Goal: Transaction & Acquisition: Purchase product/service

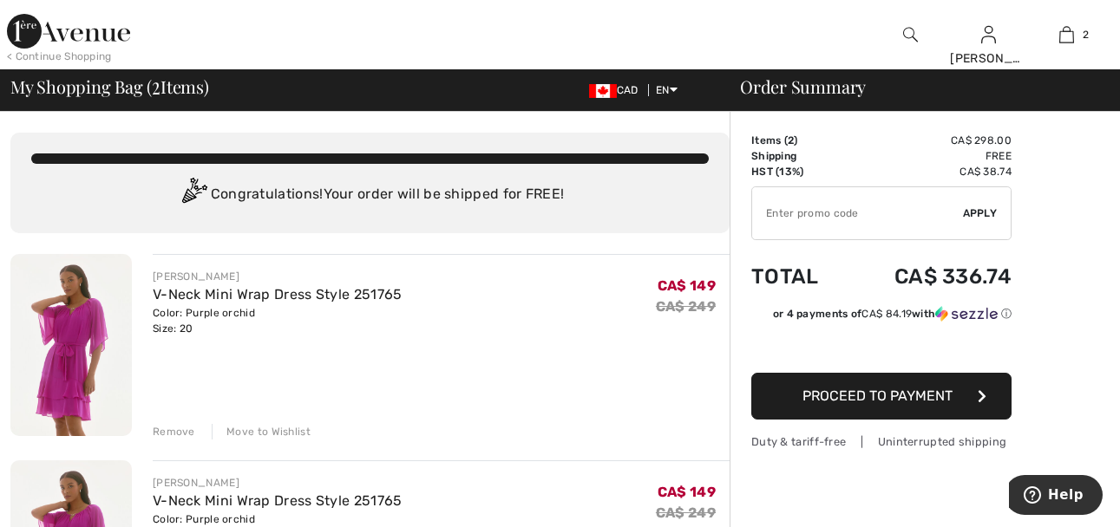
click at [180, 435] on div "Remove" at bounding box center [174, 432] width 43 height 16
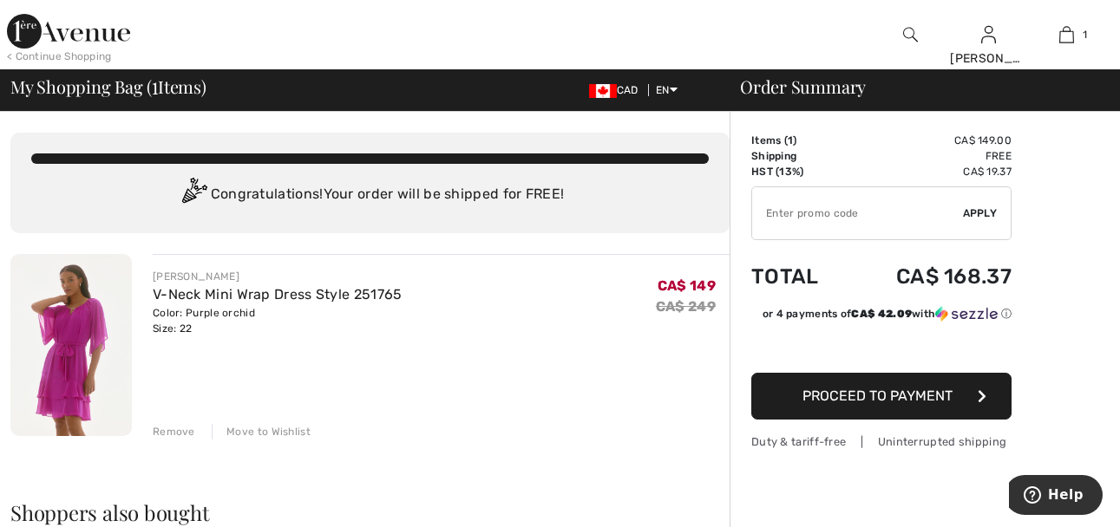
click at [26, 55] on div "< Continue Shopping" at bounding box center [59, 57] width 105 height 16
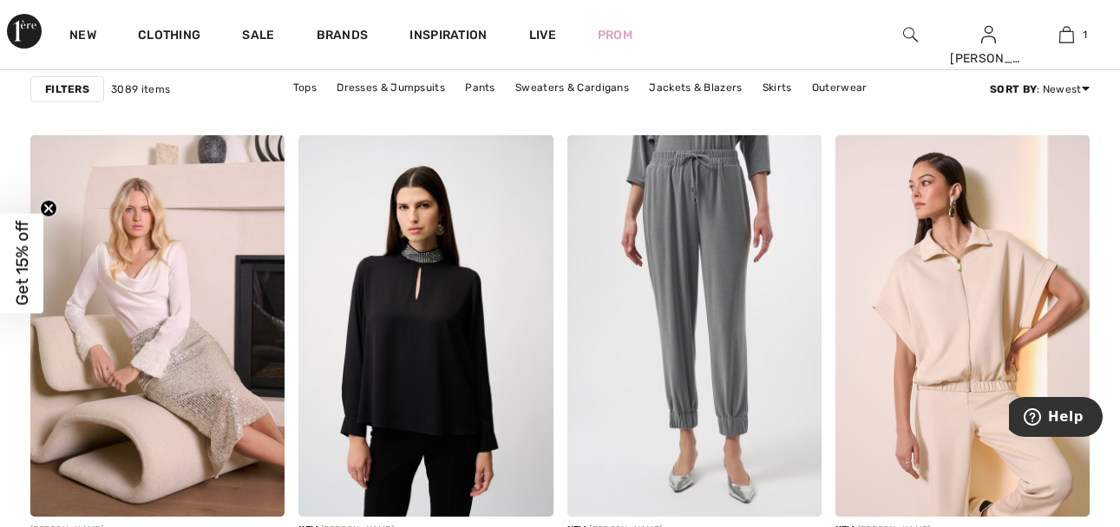
scroll to position [6477, 0]
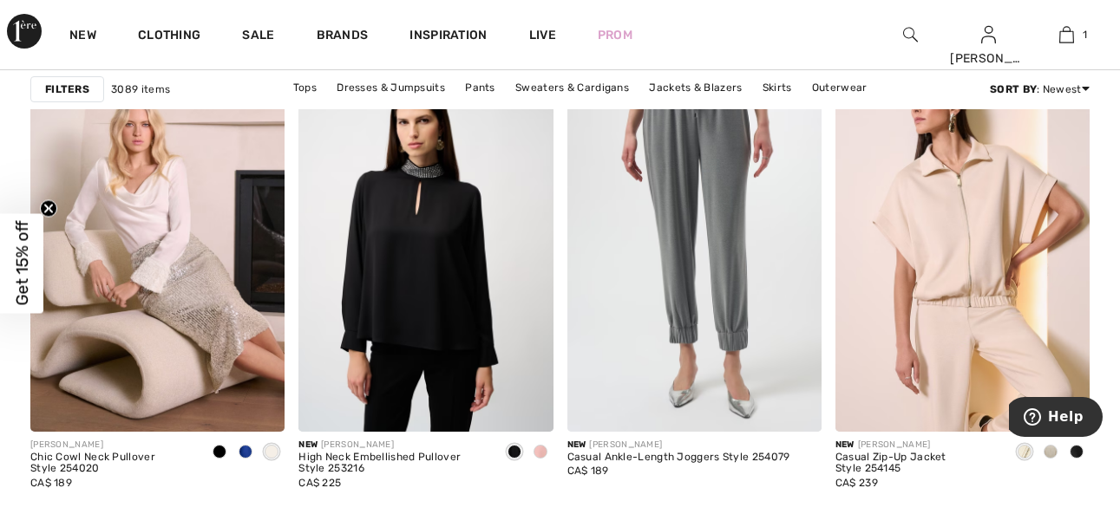
click at [1077, 451] on span at bounding box center [1077, 452] width 14 height 14
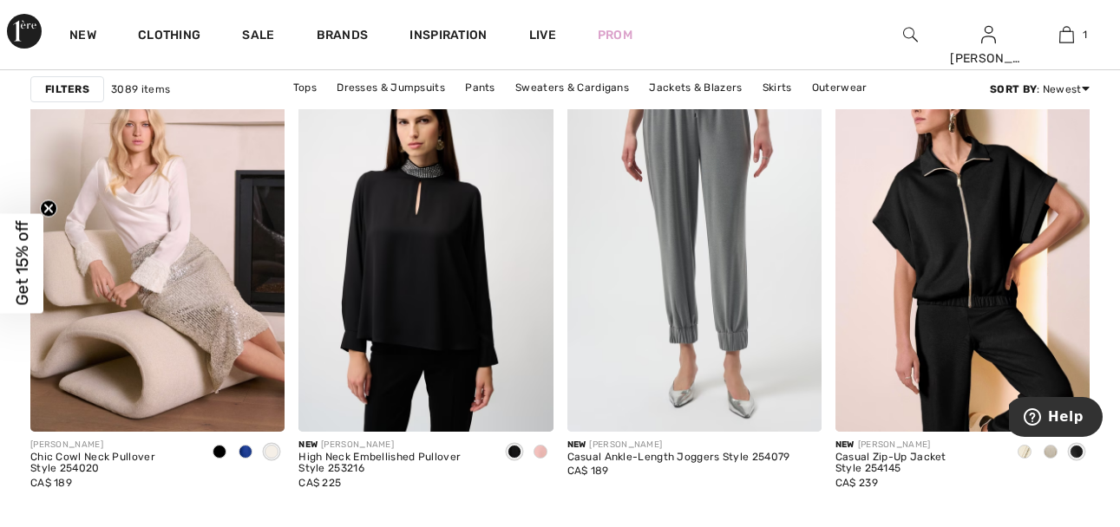
click at [1051, 451] on span at bounding box center [1051, 452] width 14 height 14
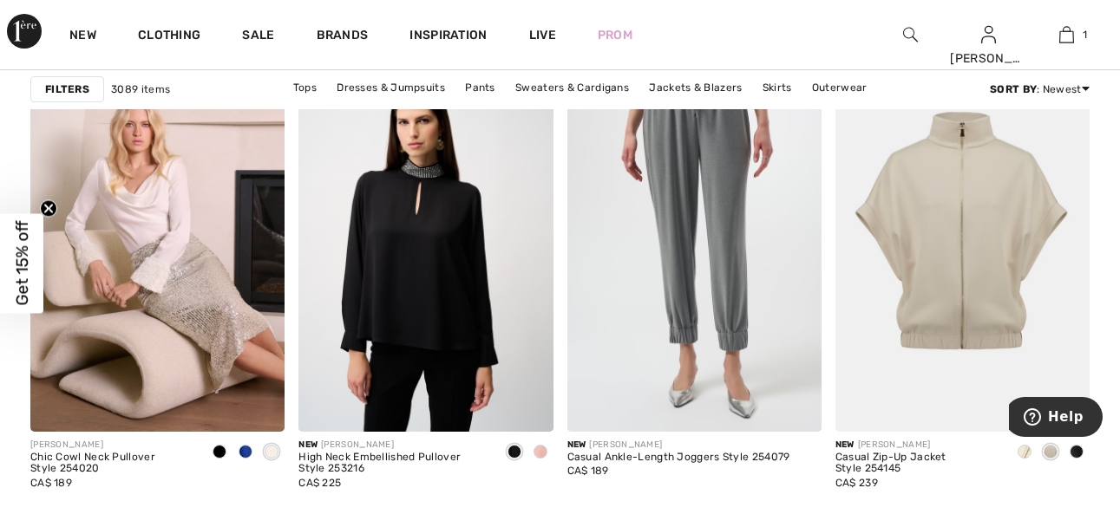
click at [1021, 454] on span at bounding box center [1025, 452] width 14 height 14
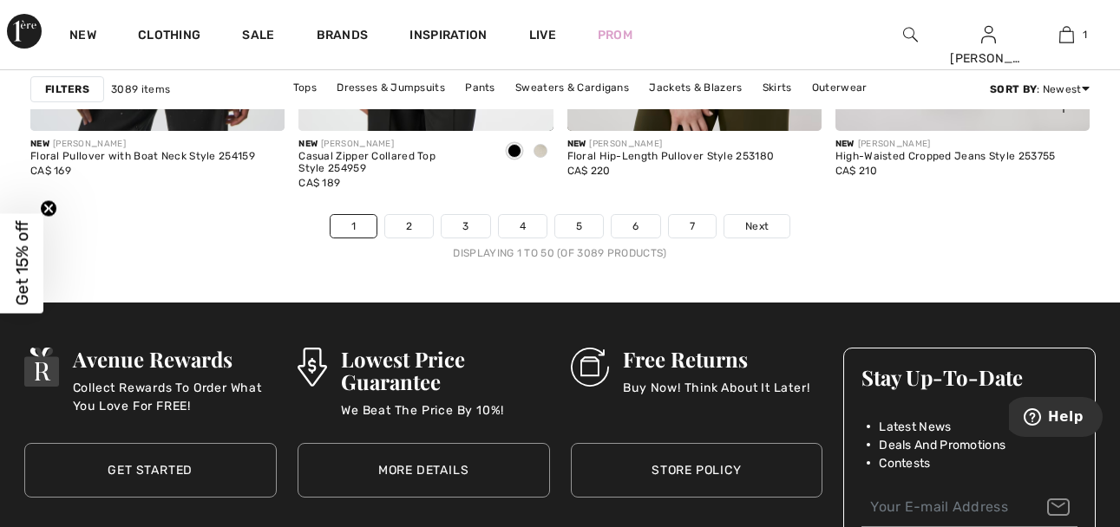
scroll to position [7258, 0]
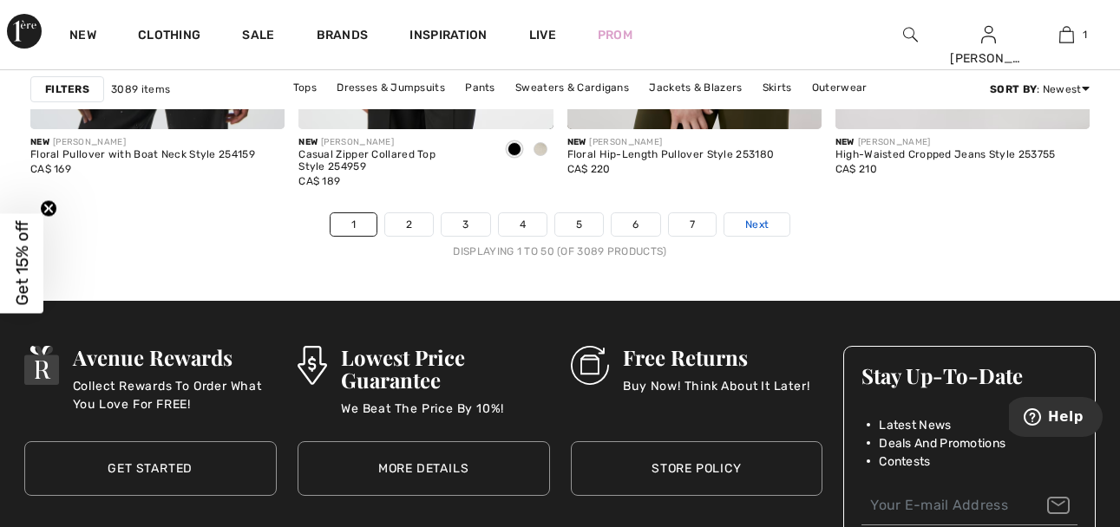
click at [754, 224] on span "Next" at bounding box center [756, 225] width 23 height 16
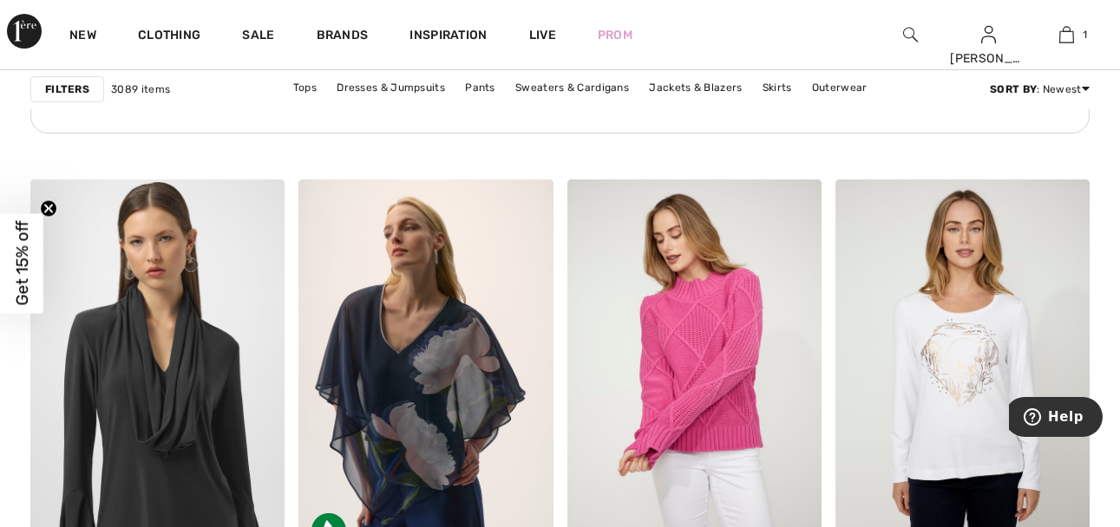
scroll to position [5939, 0]
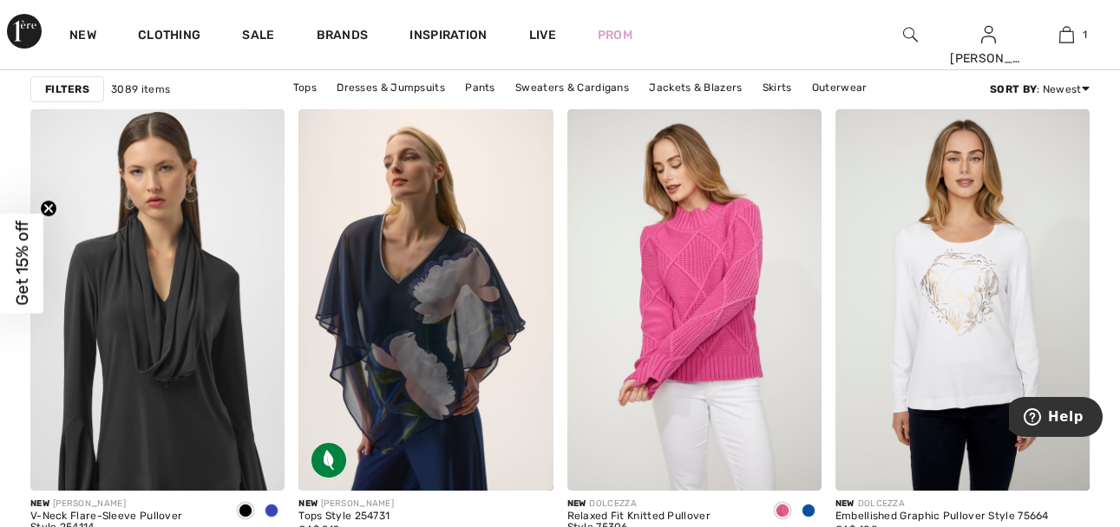
drag, startPoint x: 1110, startPoint y: 390, endPoint x: 1126, endPoint y: 393, distance: 15.8
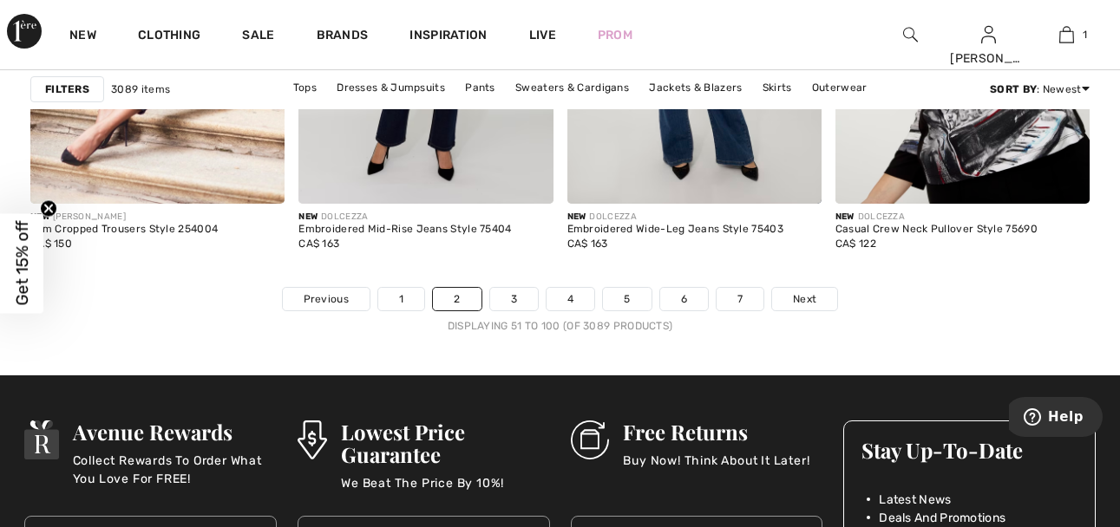
scroll to position [7239, 0]
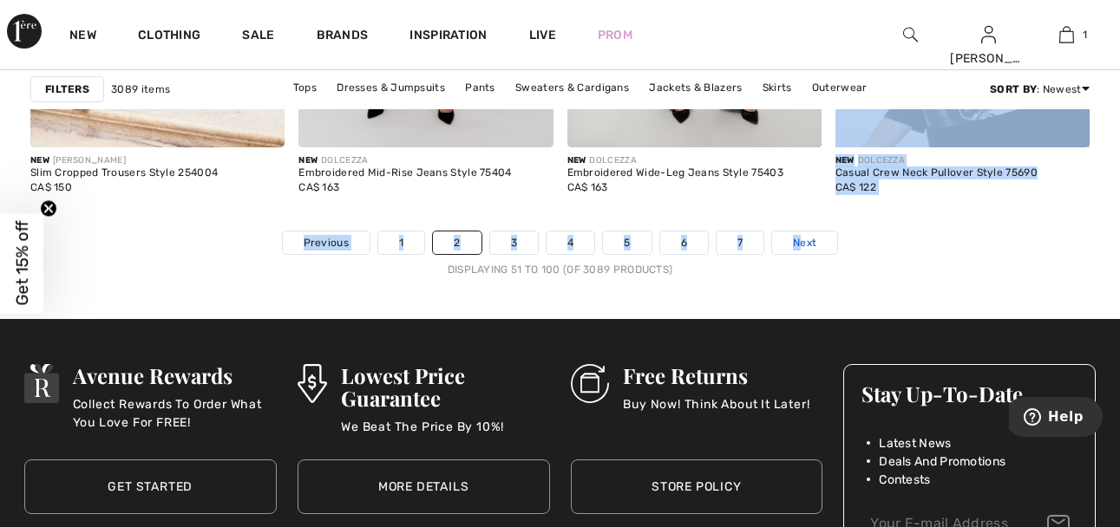
click at [818, 245] on link "Next" at bounding box center [804, 243] width 65 height 23
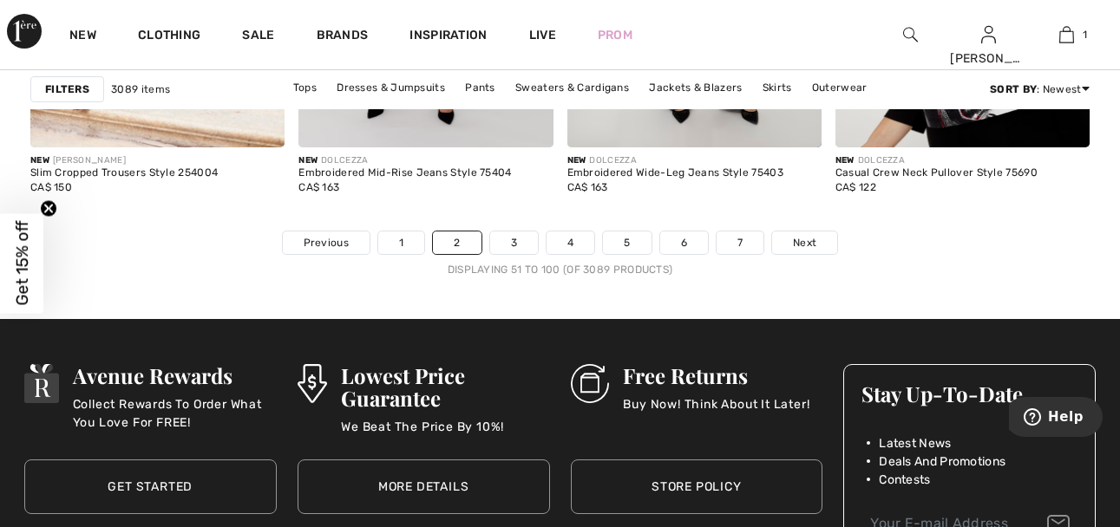
click at [880, 256] on nav "Previous 1 2 3 4 5 6 7 Next Displaying 51 to 100 (of 3089 products)" at bounding box center [559, 254] width 1059 height 47
click at [807, 240] on span "Next" at bounding box center [804, 243] width 23 height 16
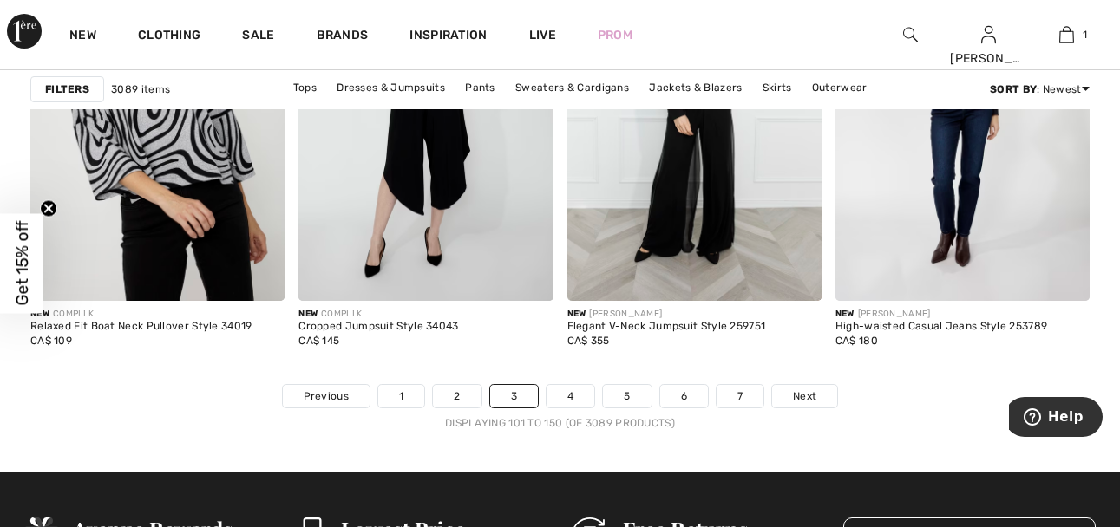
scroll to position [7312, 0]
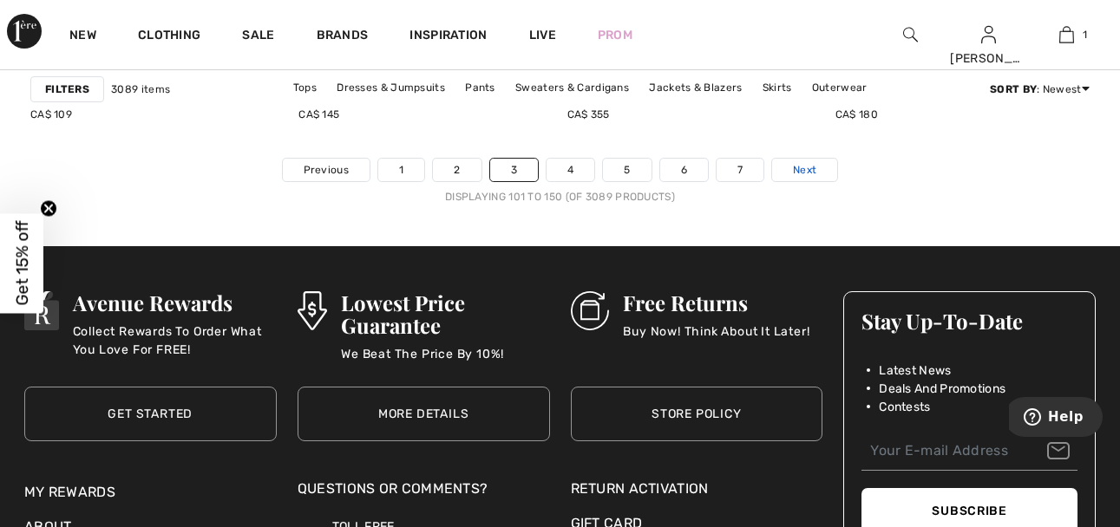
click at [803, 167] on span "Next" at bounding box center [804, 170] width 23 height 16
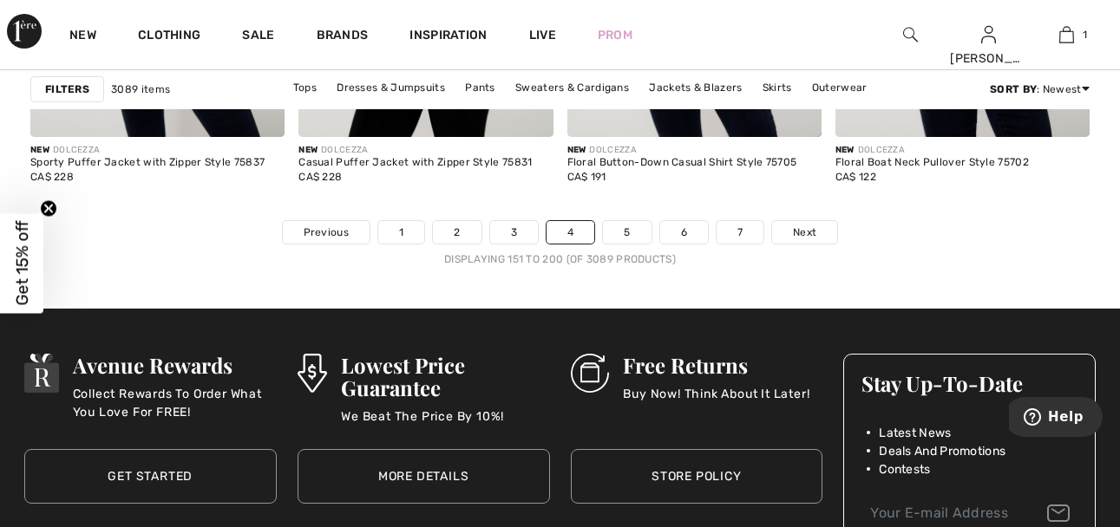
scroll to position [7194, 0]
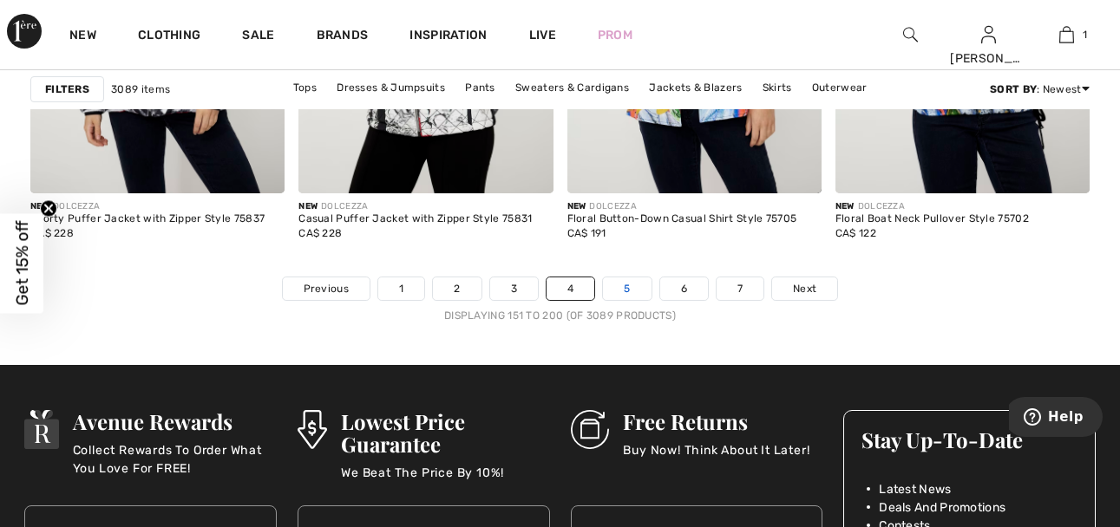
click at [626, 284] on link "5" at bounding box center [627, 289] width 48 height 23
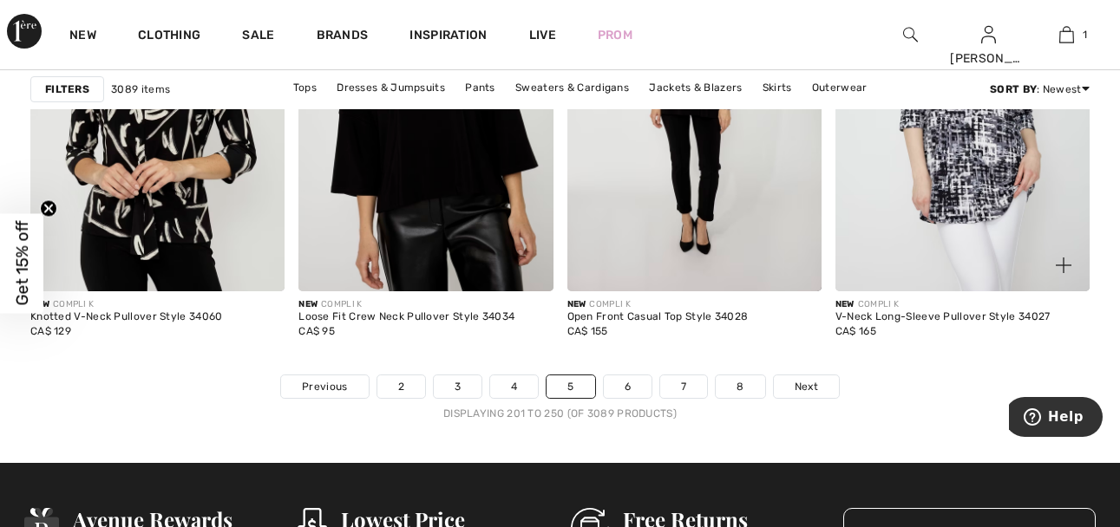
scroll to position [7125, 0]
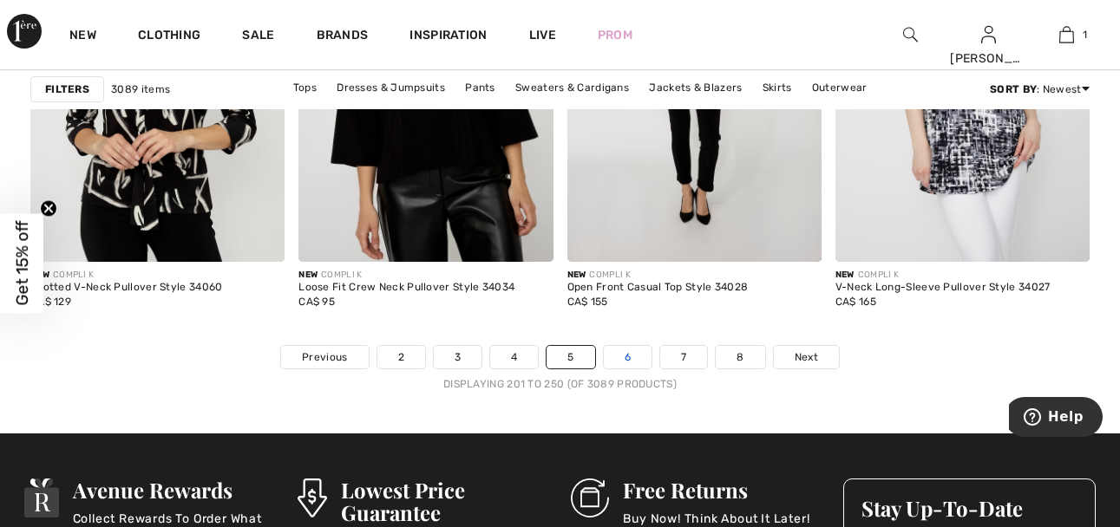
click at [630, 358] on link "6" at bounding box center [628, 357] width 48 height 23
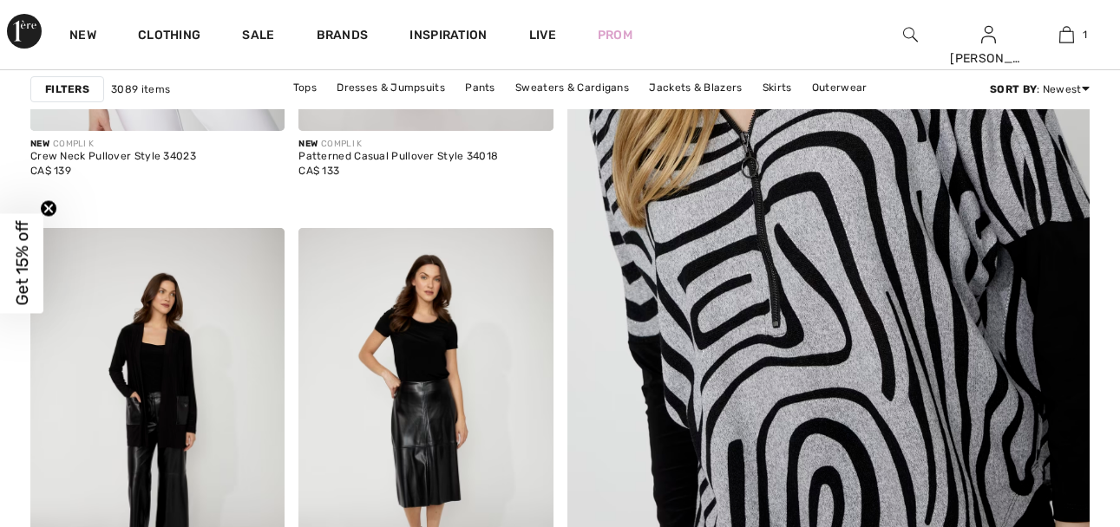
checkbox input "true"
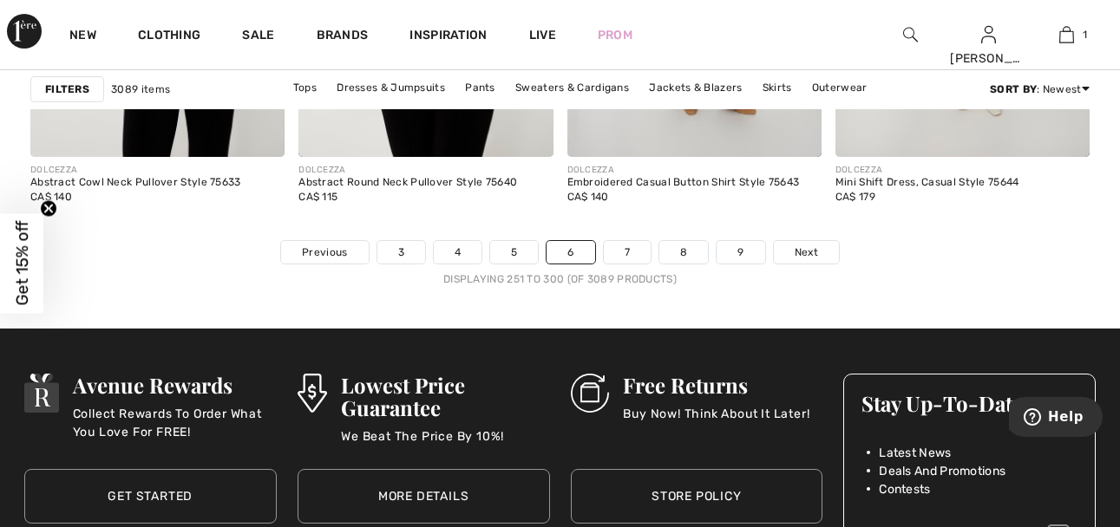
scroll to position [7200, 0]
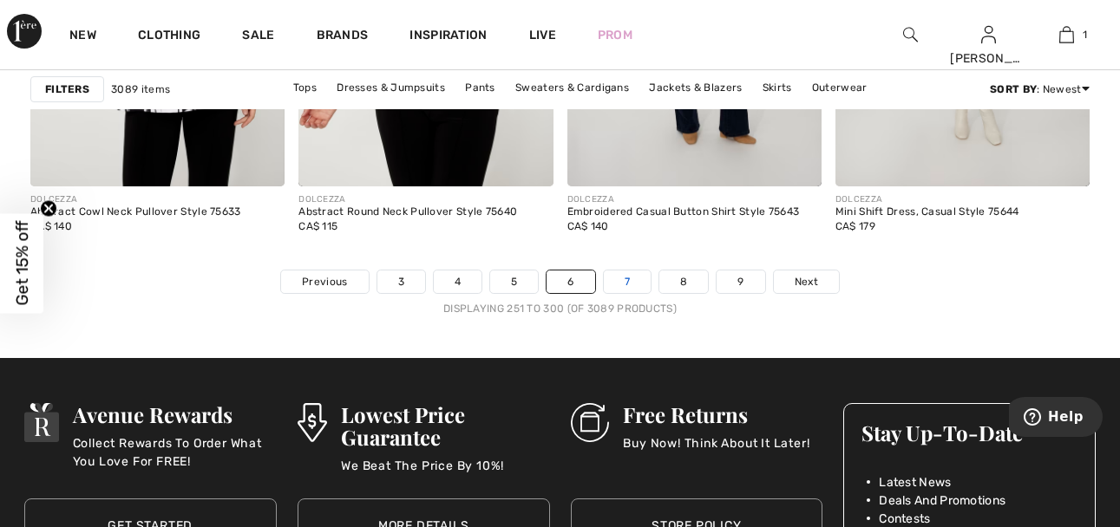
click at [639, 278] on link "7" at bounding box center [627, 282] width 47 height 23
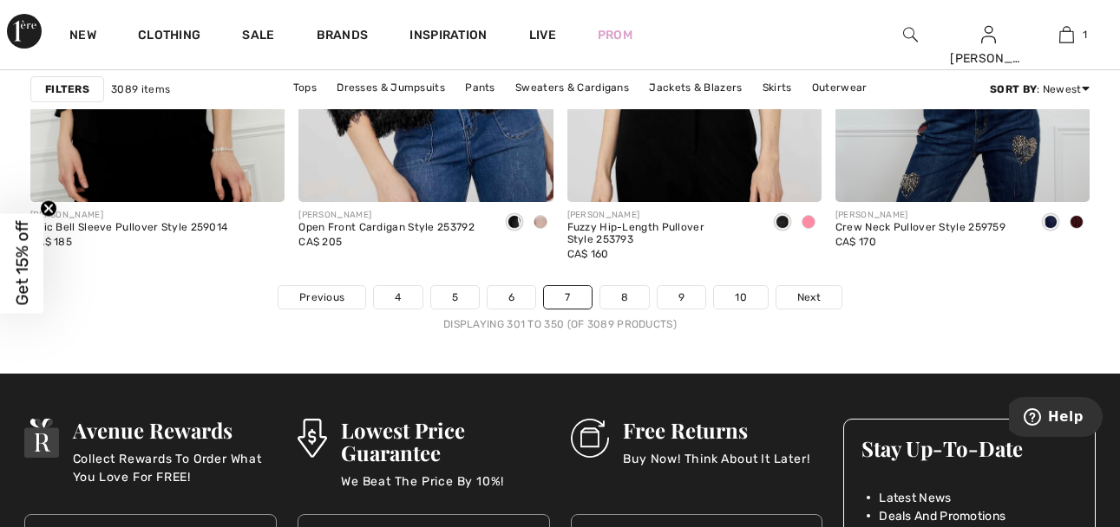
scroll to position [7200, 0]
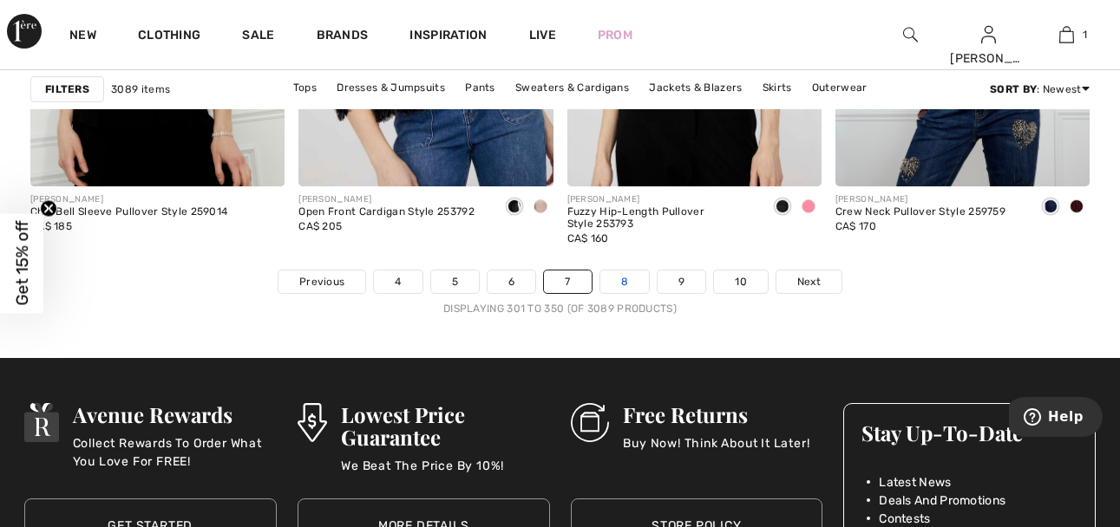
click at [625, 285] on link "8" at bounding box center [624, 282] width 49 height 23
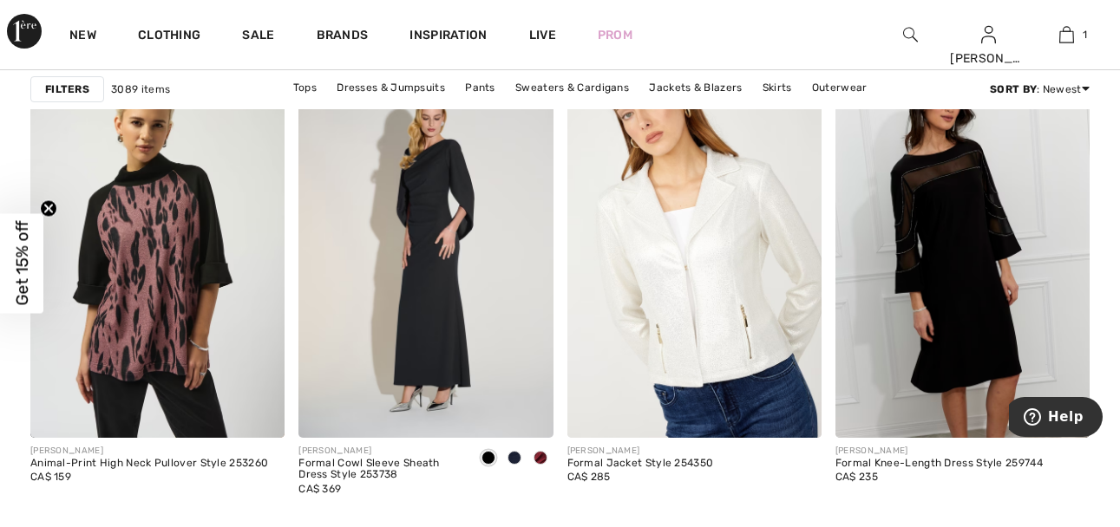
scroll to position [1648, 0]
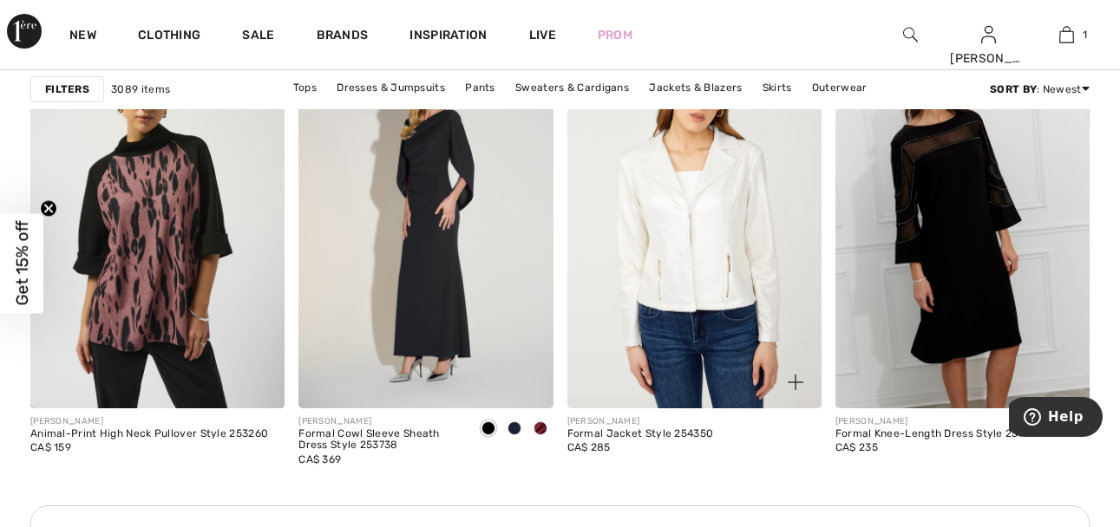
click at [716, 258] on img at bounding box center [694, 218] width 254 height 382
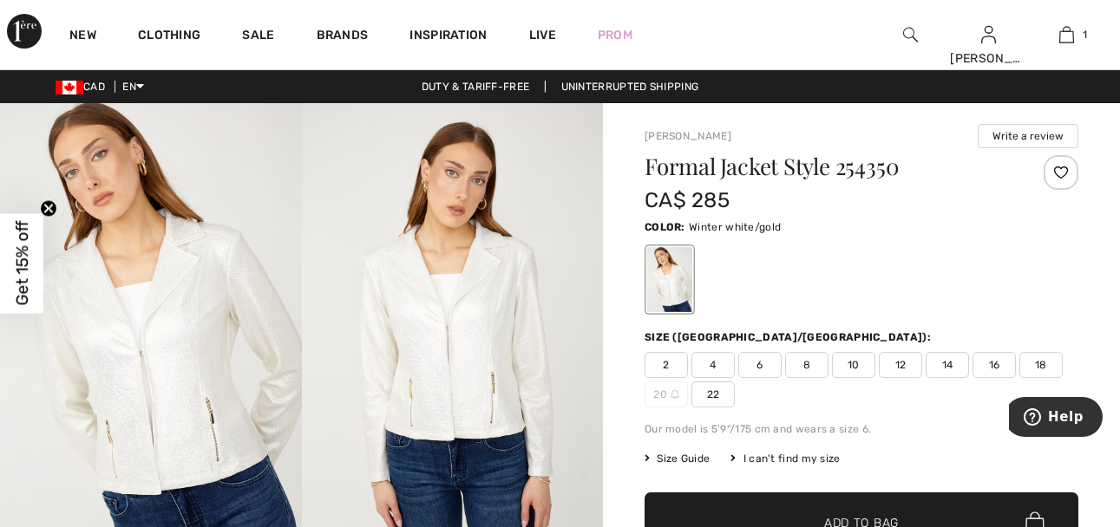
click at [197, 357] on img at bounding box center [151, 329] width 302 height 452
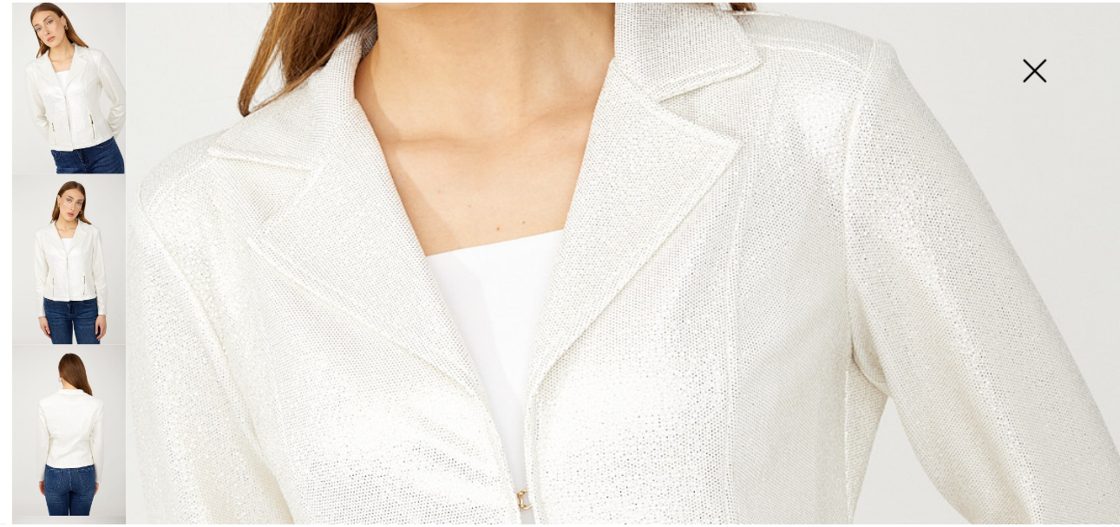
scroll to position [521, 0]
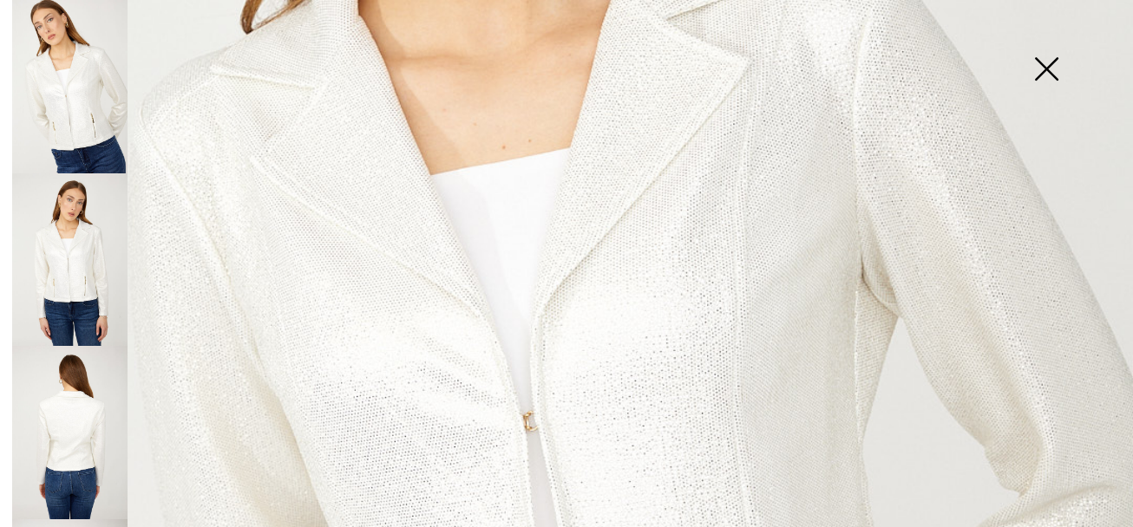
click at [1045, 56] on img at bounding box center [1046, 70] width 87 height 89
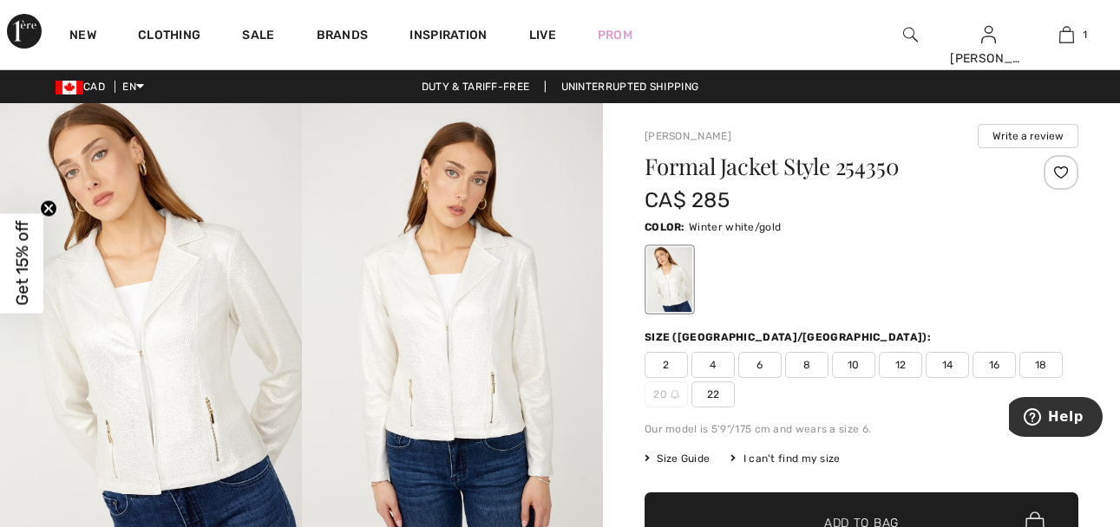
click at [717, 391] on span "22" at bounding box center [712, 395] width 43 height 26
click at [855, 514] on span "Add to Bag" at bounding box center [861, 523] width 75 height 18
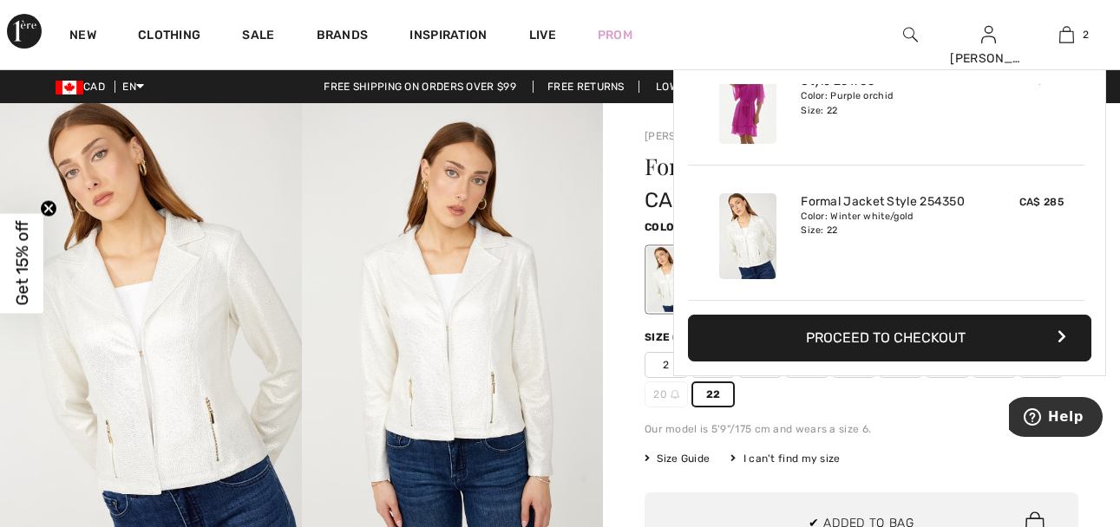
scroll to position [0, 0]
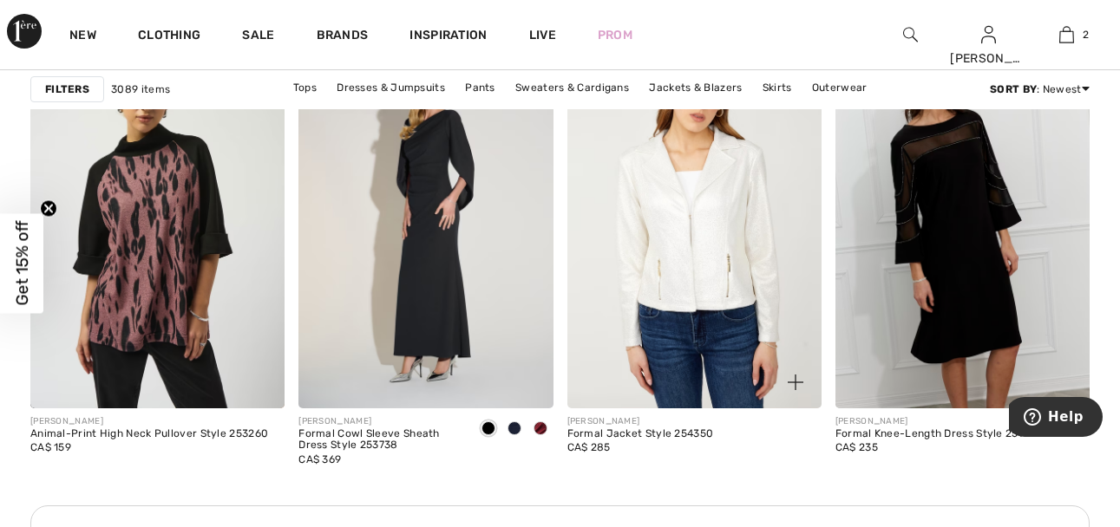
click at [722, 243] on img at bounding box center [694, 218] width 254 height 382
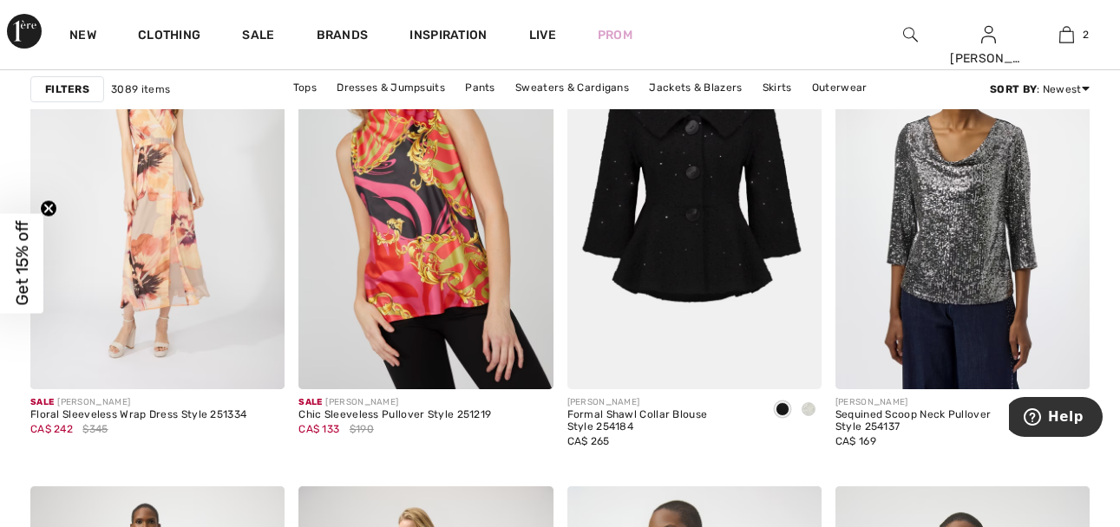
scroll to position [4945, 0]
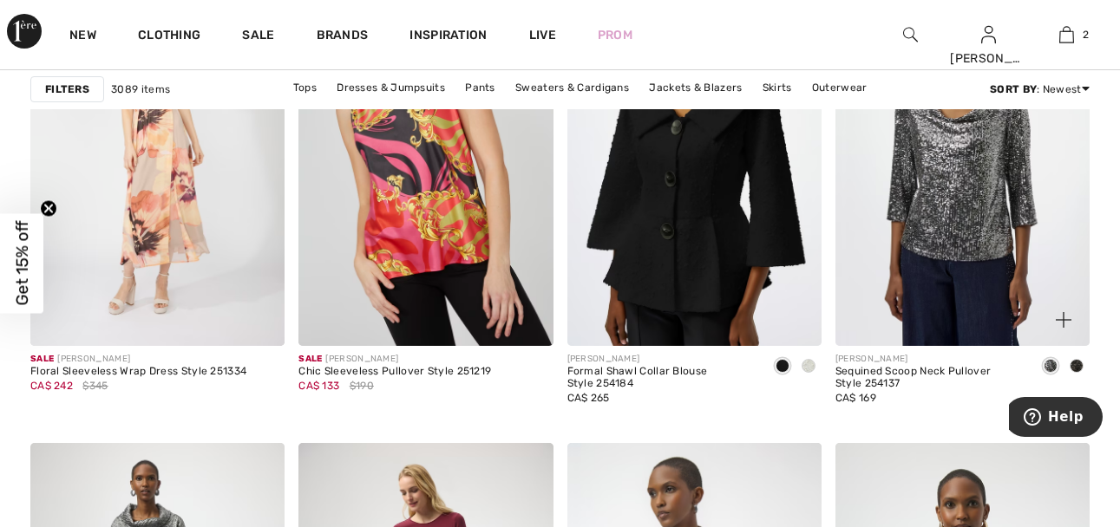
click at [1053, 364] on span at bounding box center [1051, 366] width 14 height 14
click at [1048, 370] on span at bounding box center [1051, 366] width 14 height 14
click at [1075, 362] on span at bounding box center [1077, 366] width 14 height 14
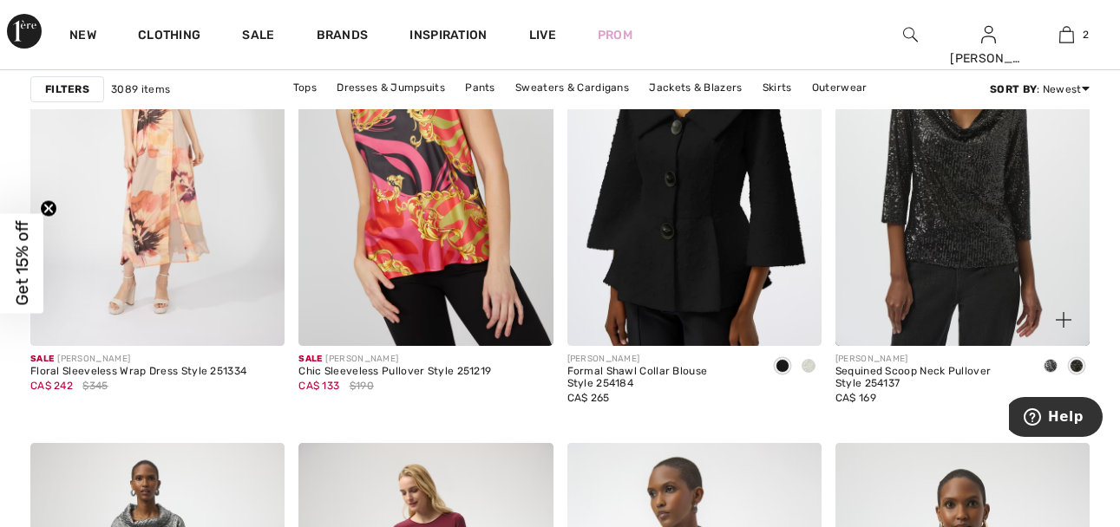
click at [1051, 365] on span at bounding box center [1051, 366] width 14 height 14
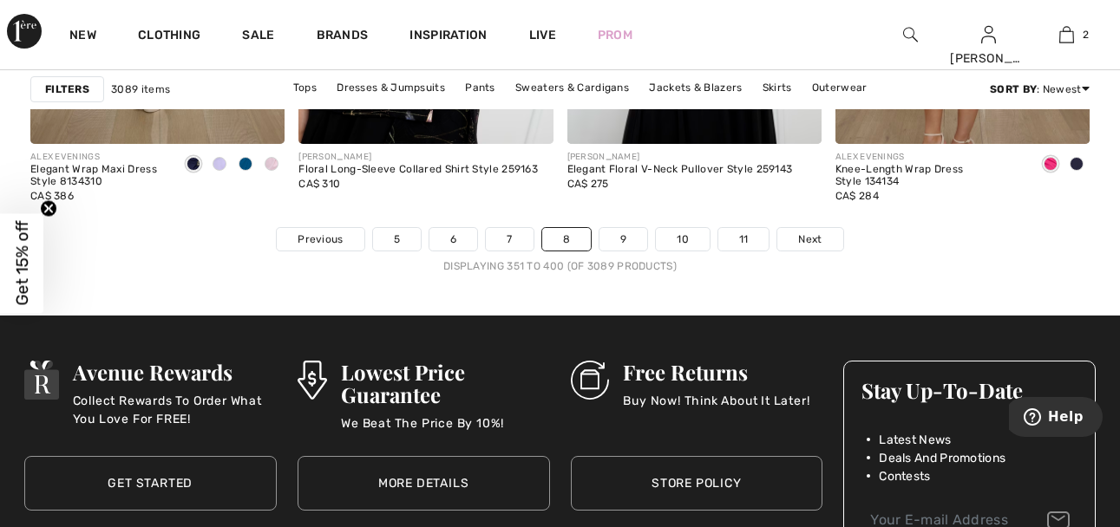
scroll to position [7287, 0]
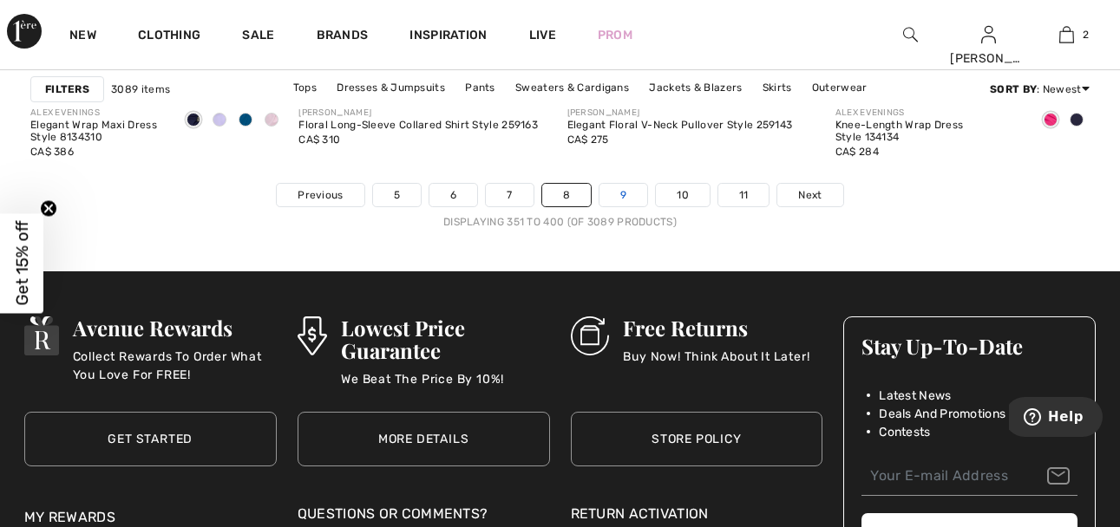
click at [626, 188] on link "9" at bounding box center [623, 195] width 48 height 23
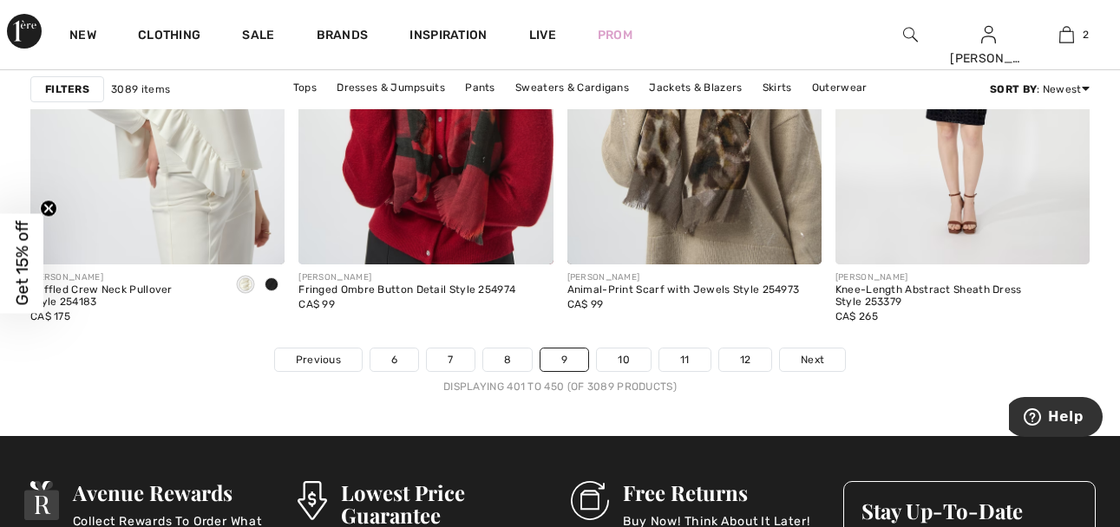
scroll to position [7151, 0]
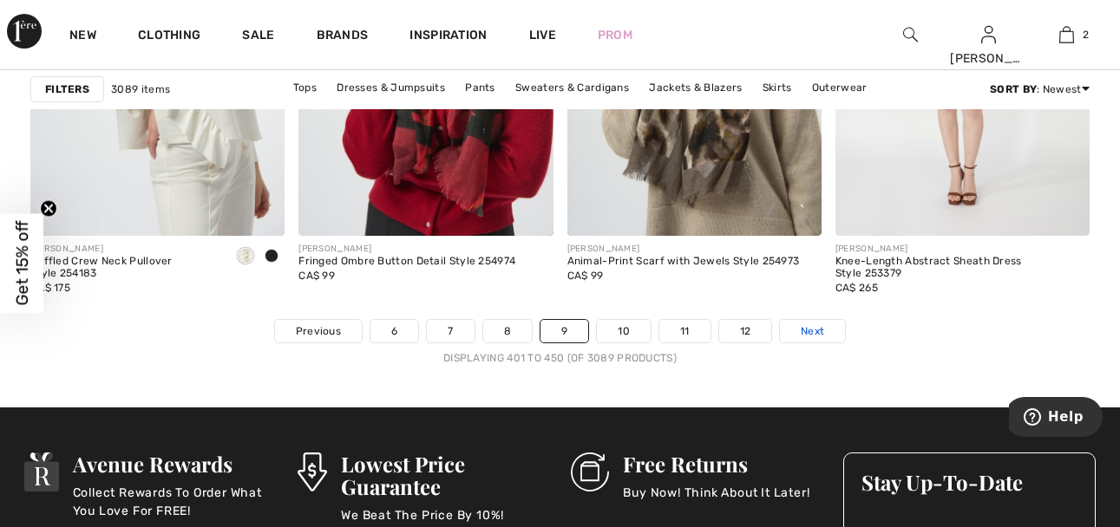
click at [808, 326] on span "Next" at bounding box center [812, 332] width 23 height 16
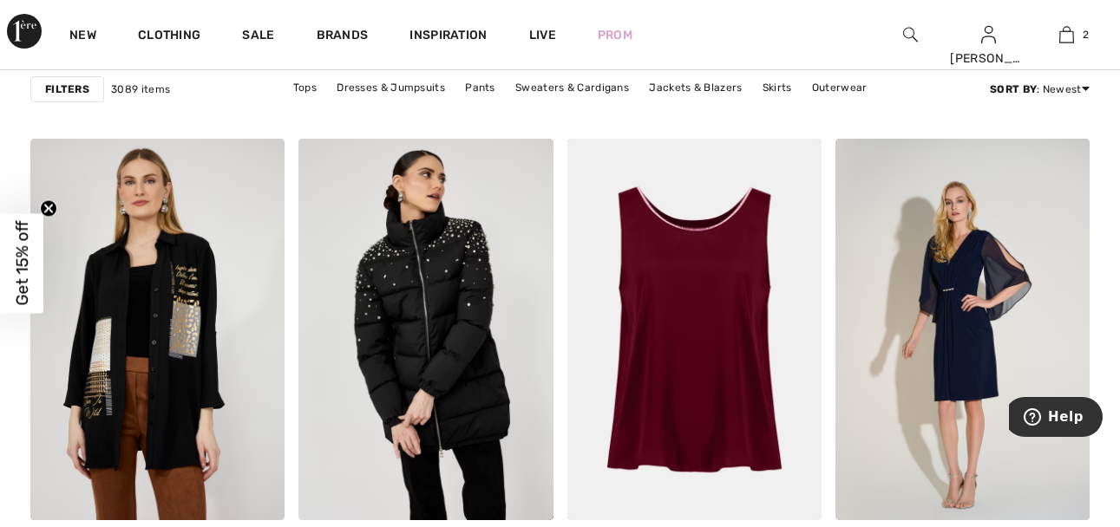
scroll to position [2930, 0]
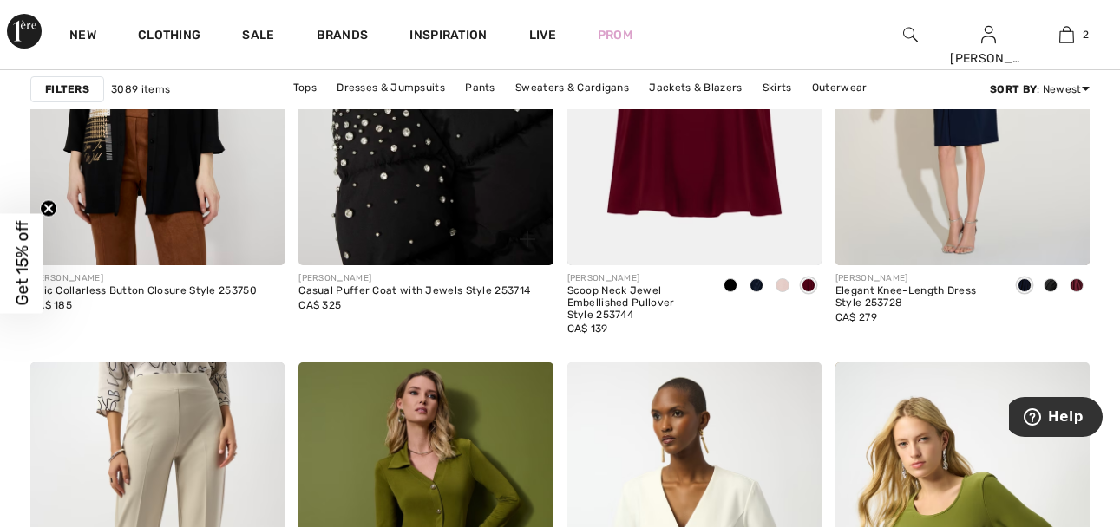
click at [461, 173] on img at bounding box center [425, 75] width 254 height 382
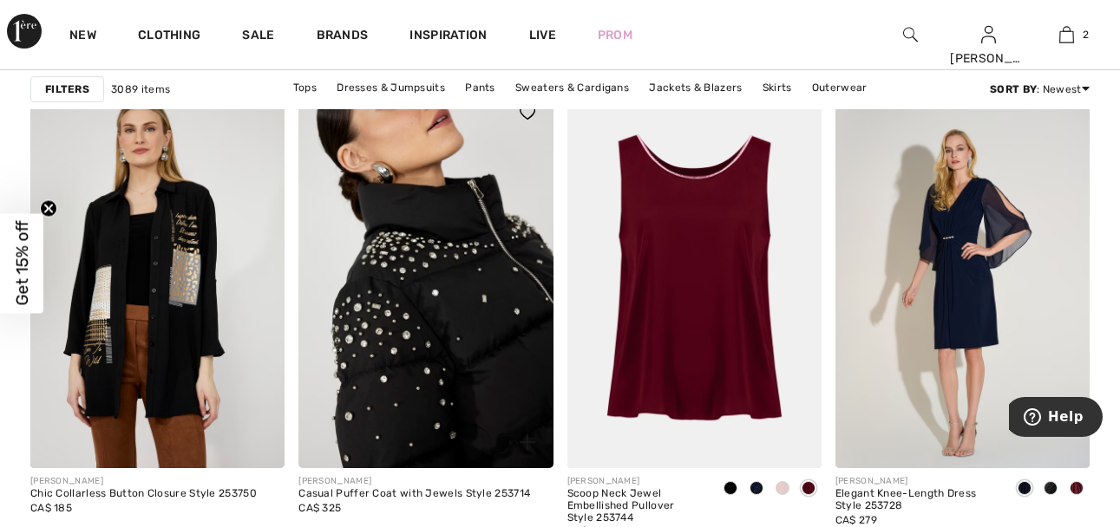
scroll to position [2756, 0]
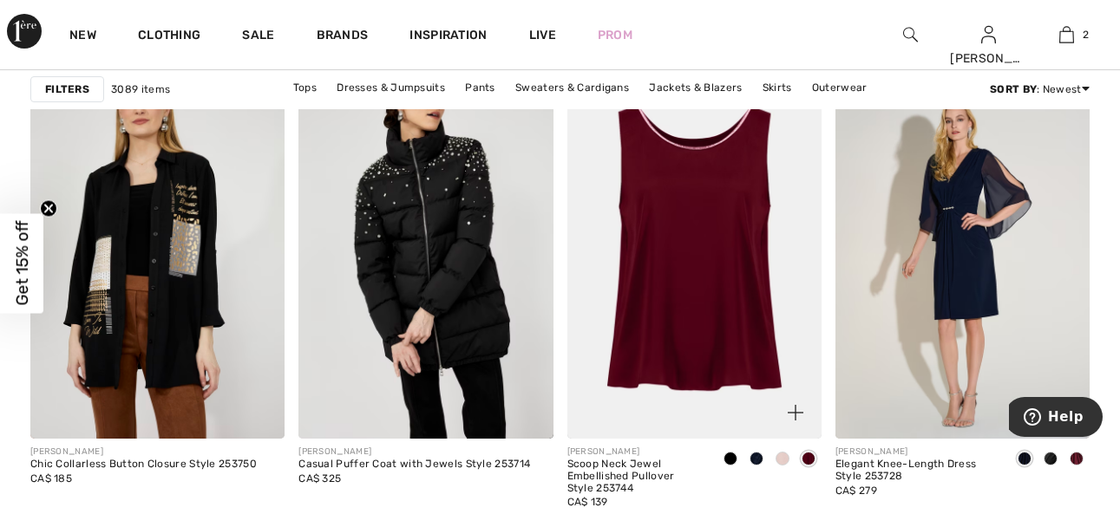
click at [728, 456] on span at bounding box center [731, 459] width 14 height 14
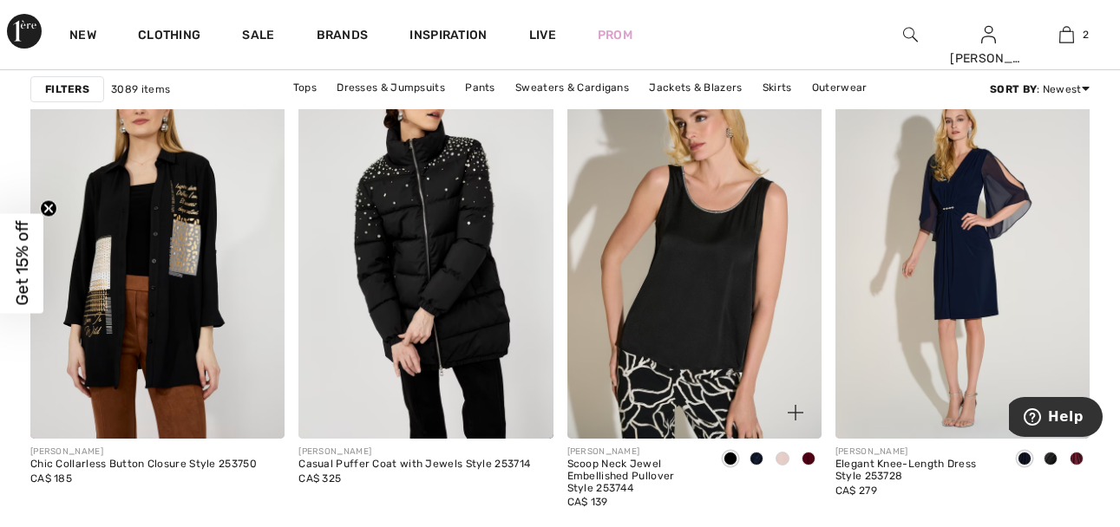
click at [753, 458] on span at bounding box center [757, 459] width 14 height 14
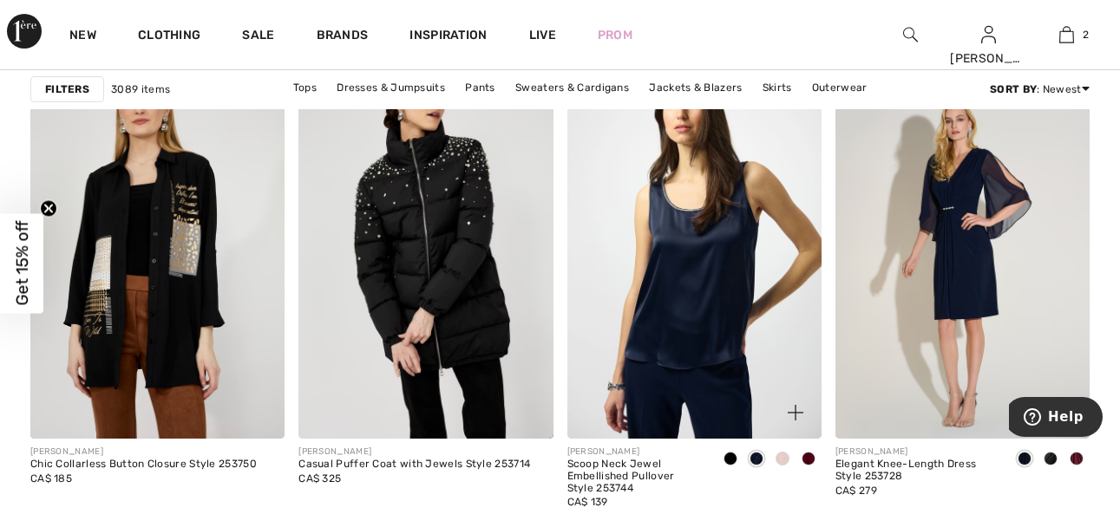
click at [730, 456] on span at bounding box center [731, 459] width 14 height 14
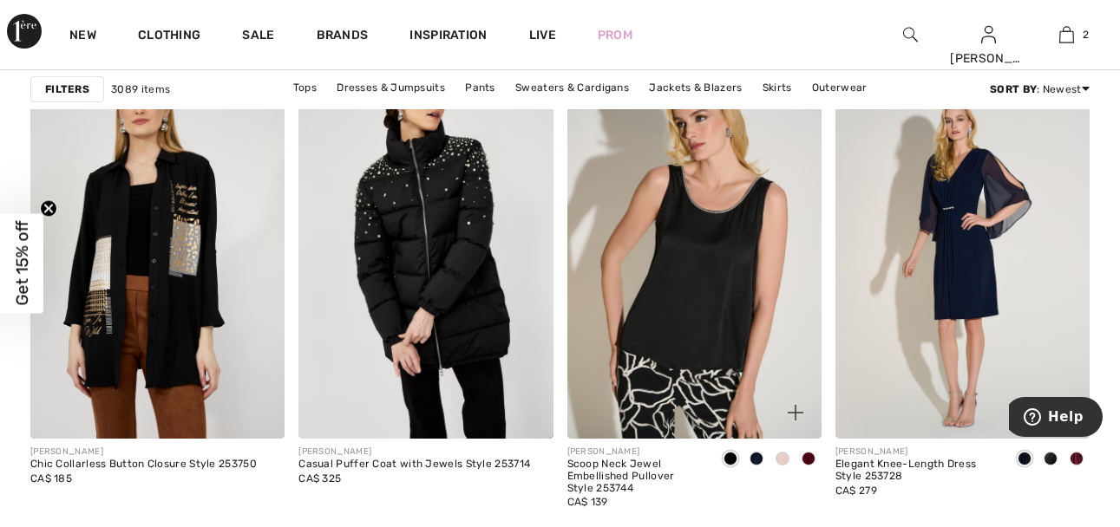
click at [791, 459] on div at bounding box center [782, 460] width 26 height 29
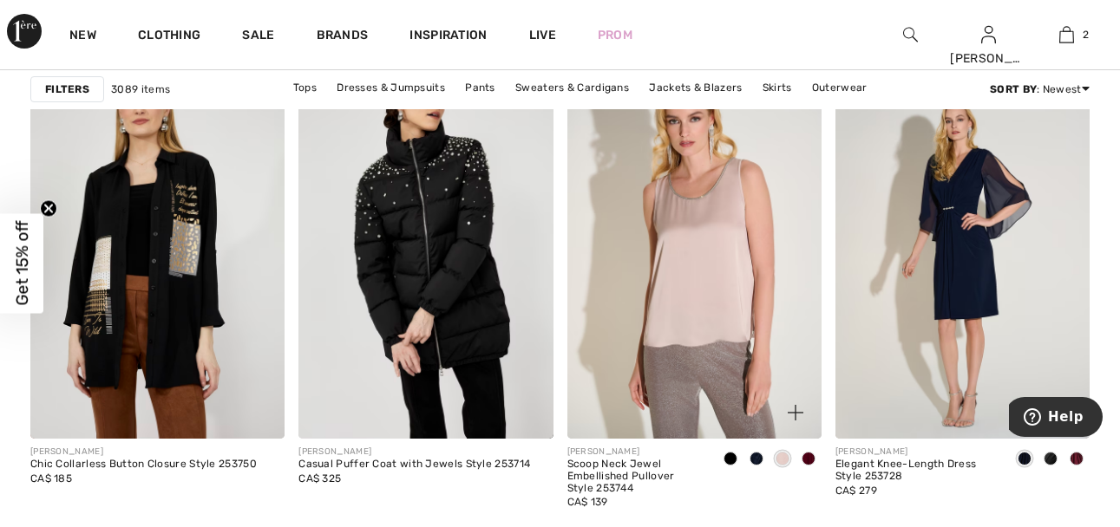
click at [811, 456] on span at bounding box center [809, 459] width 14 height 14
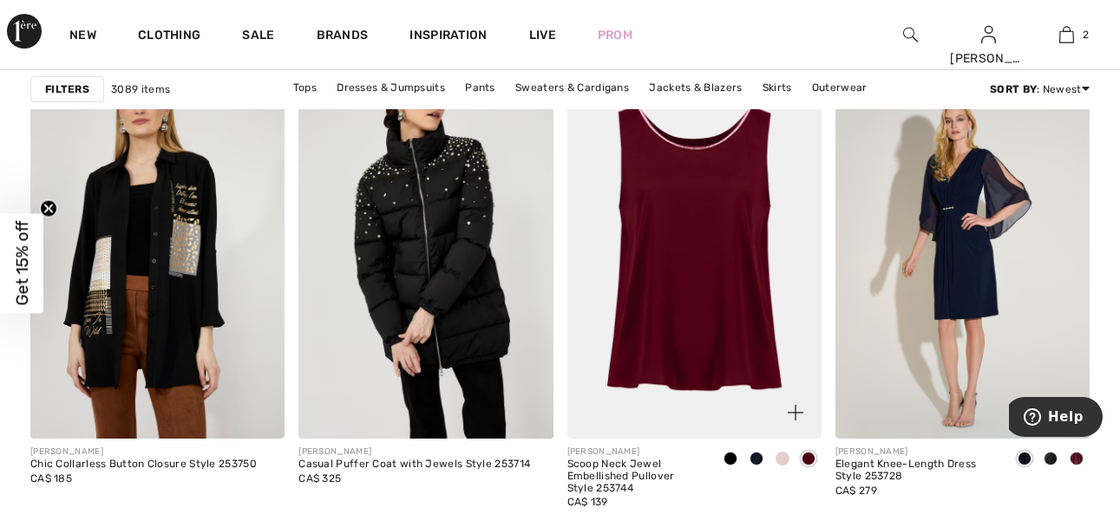
click at [673, 252] on img at bounding box center [694, 248] width 254 height 382
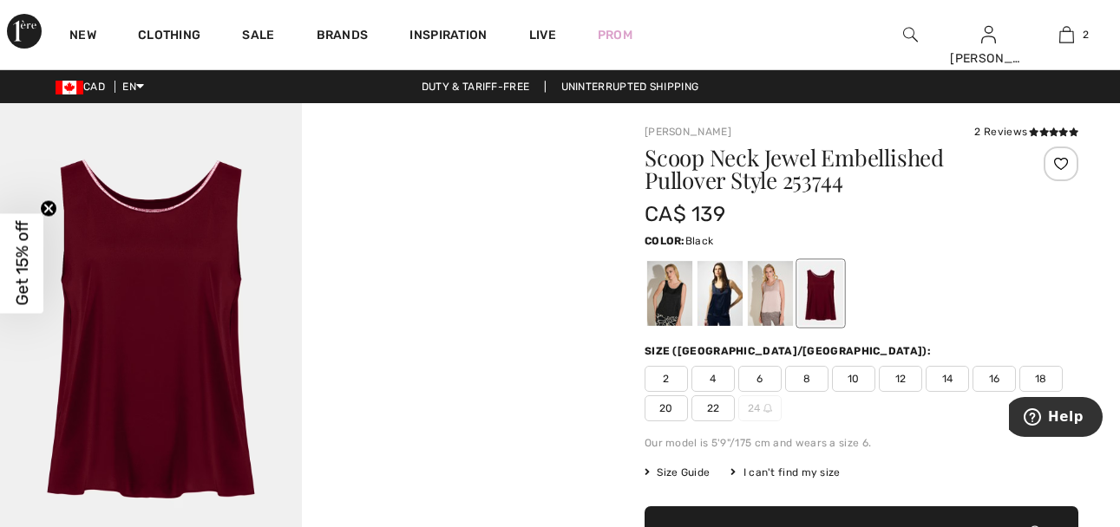
checkbox input "true"
click at [670, 293] on div at bounding box center [669, 293] width 45 height 65
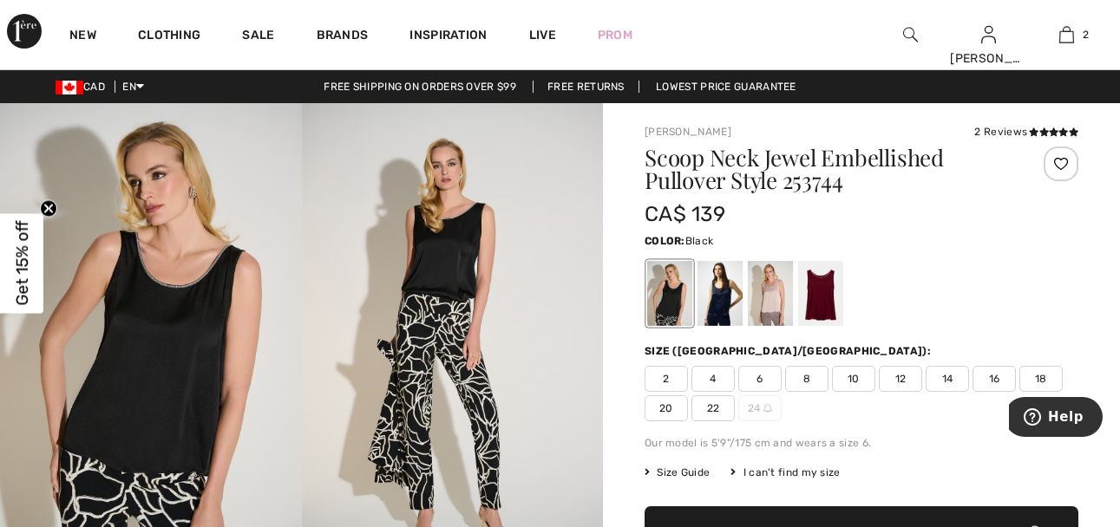
click at [180, 297] on img at bounding box center [151, 329] width 302 height 452
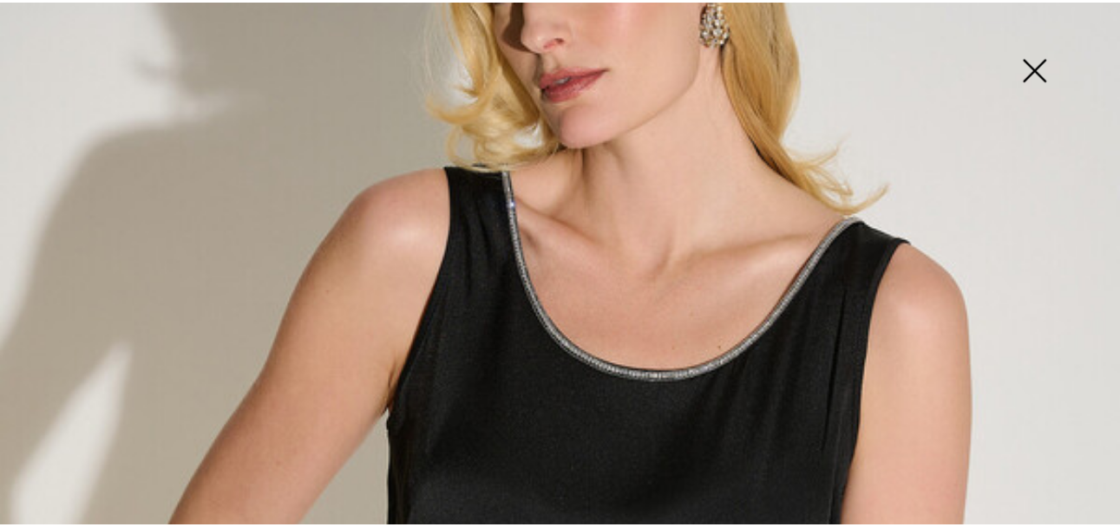
scroll to position [260, 0]
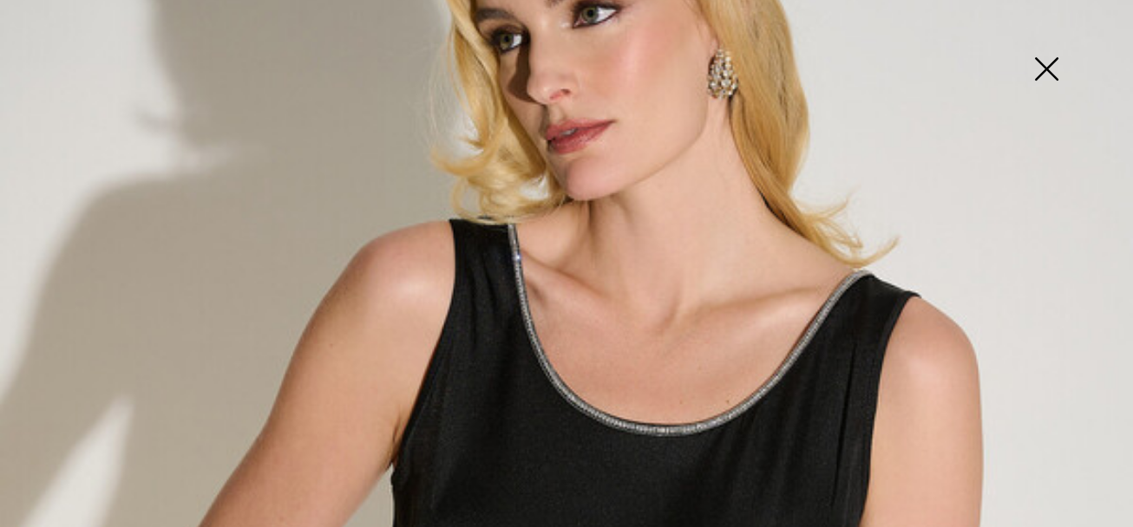
click at [1051, 64] on img at bounding box center [1046, 70] width 87 height 89
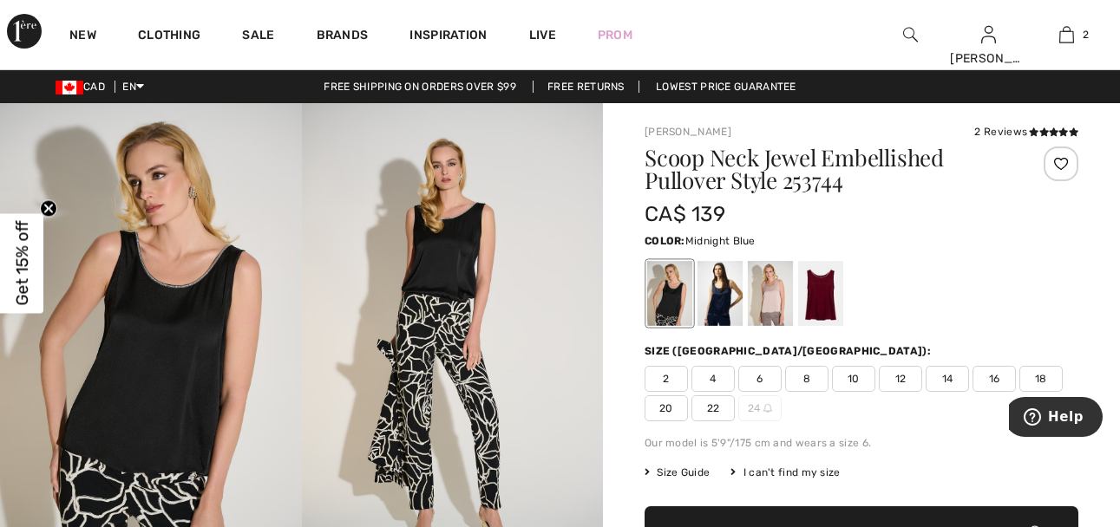
click at [719, 296] on div at bounding box center [719, 293] width 45 height 65
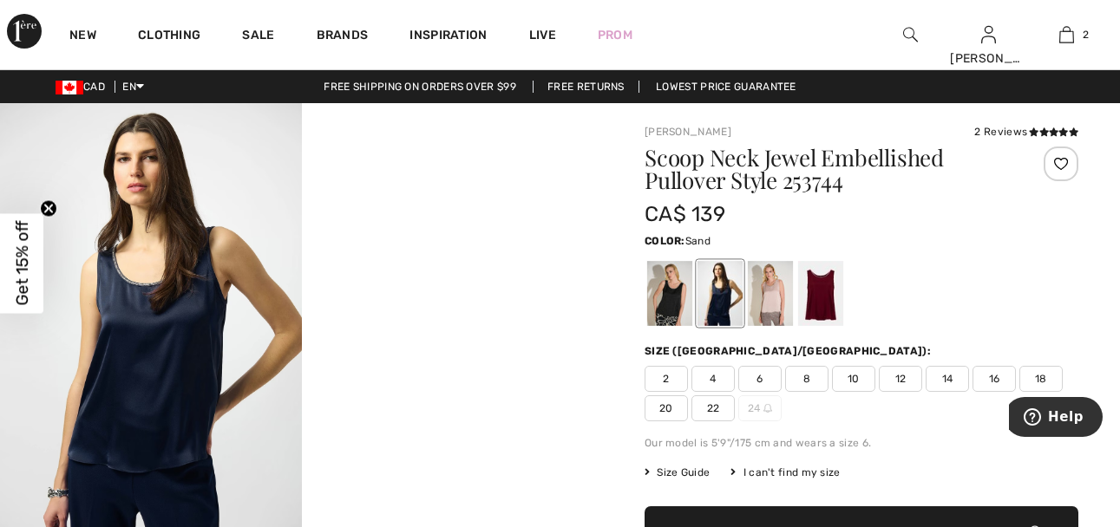
click at [773, 294] on div at bounding box center [770, 293] width 45 height 65
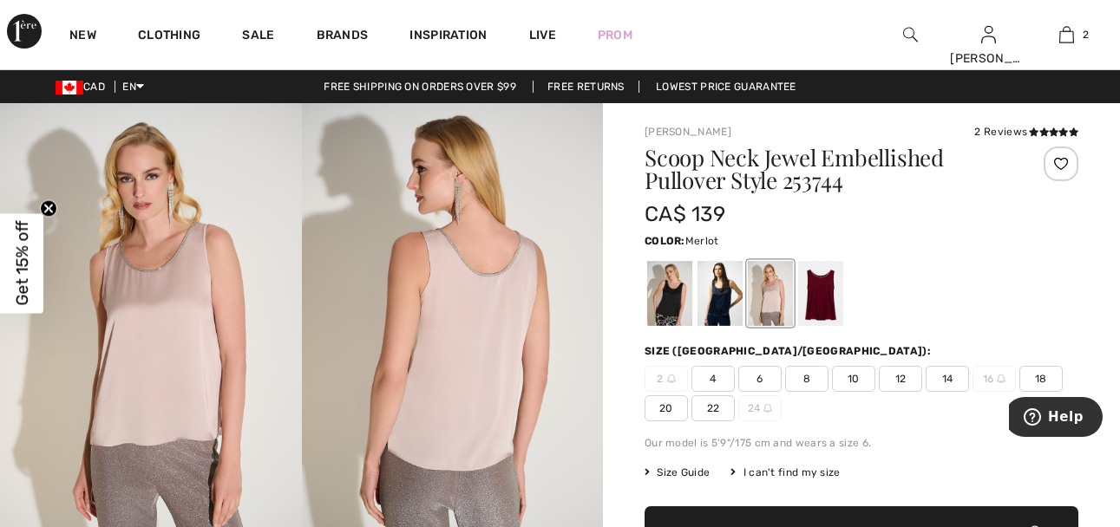
click at [827, 288] on div at bounding box center [820, 293] width 45 height 65
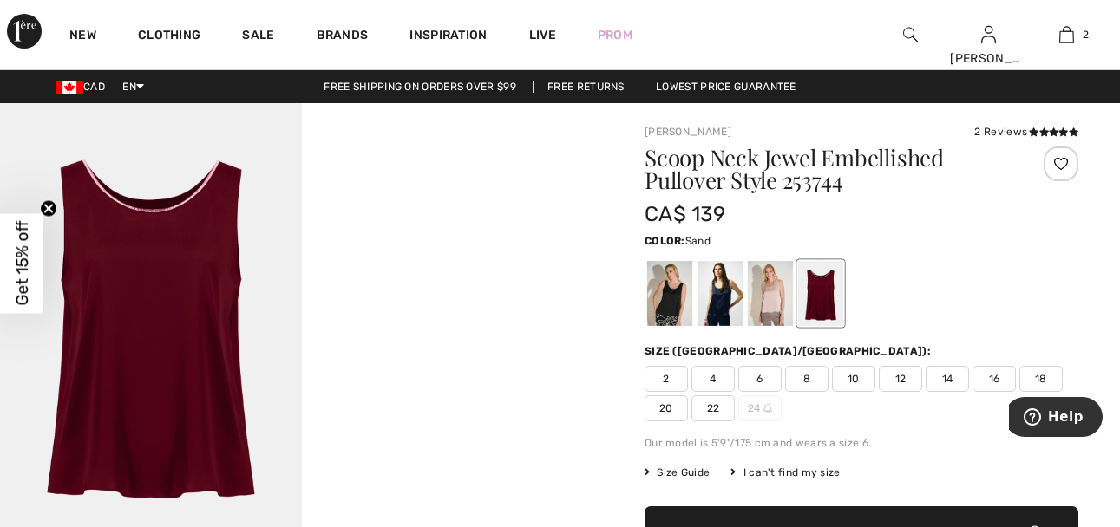
click at [781, 288] on div at bounding box center [770, 293] width 45 height 65
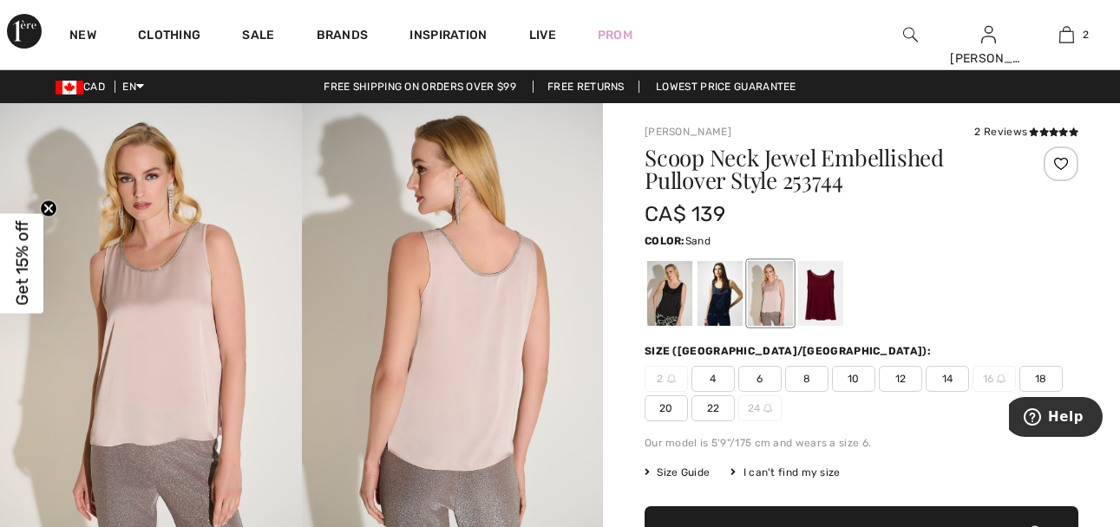
click at [487, 337] on img at bounding box center [453, 329] width 302 height 452
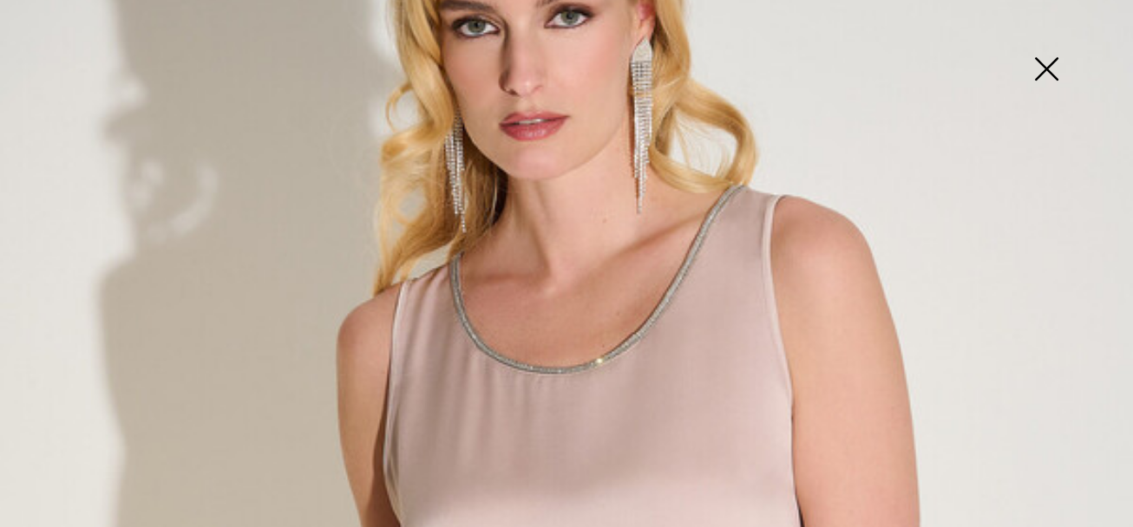
click at [1044, 63] on img at bounding box center [1046, 70] width 87 height 89
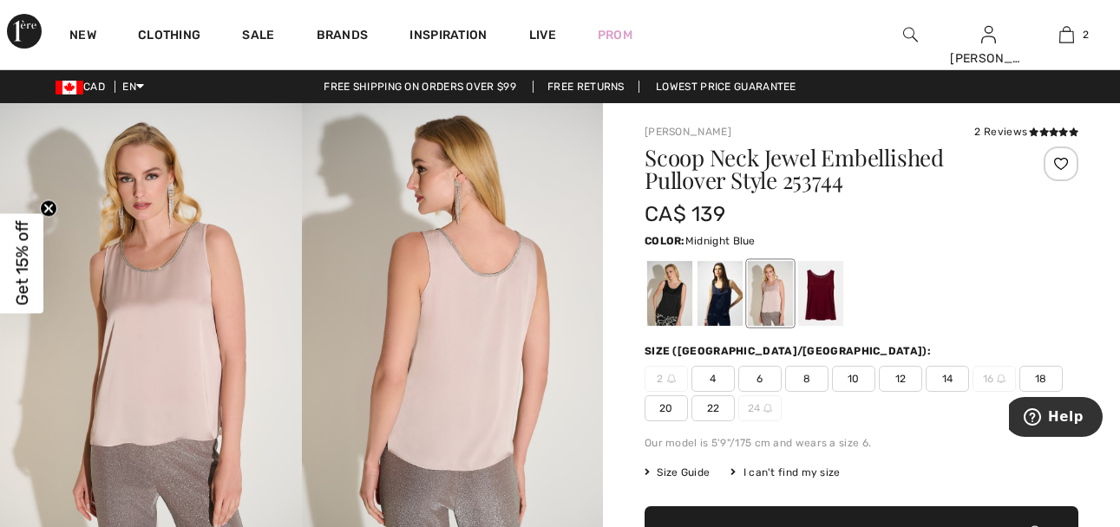
click at [722, 290] on div at bounding box center [719, 293] width 45 height 65
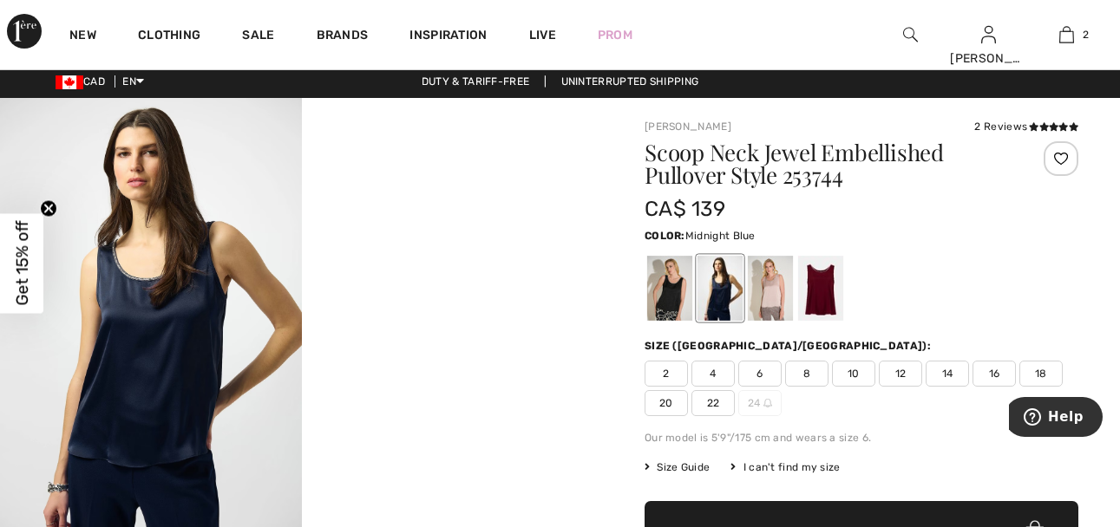
scroll to position [0, 0]
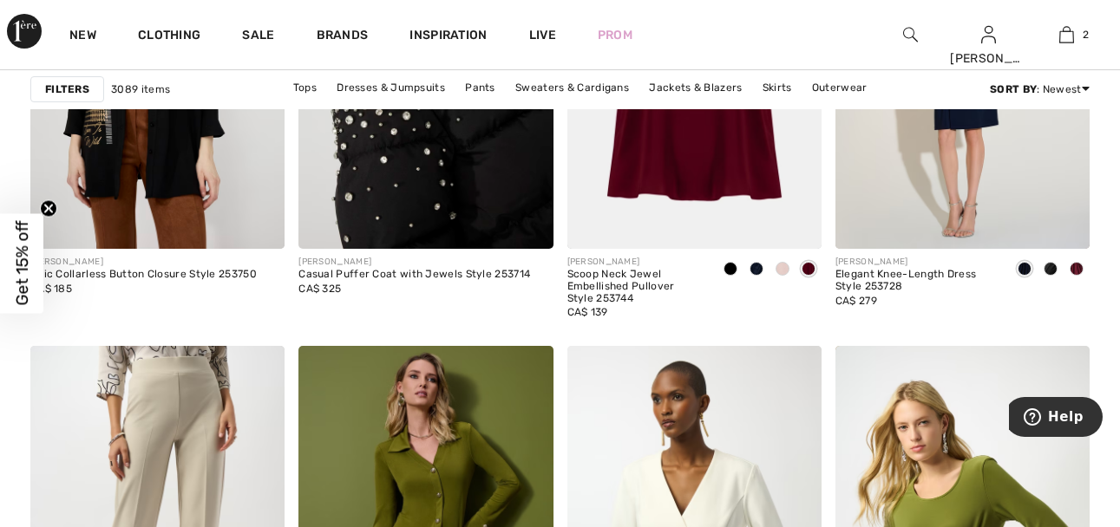
checkbox input "true"
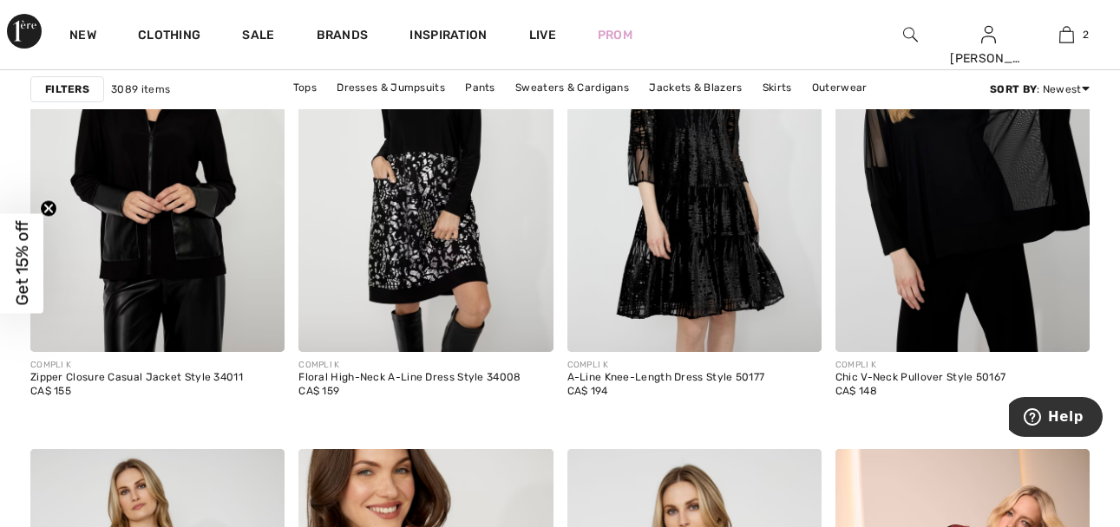
scroll to position [6313, 0]
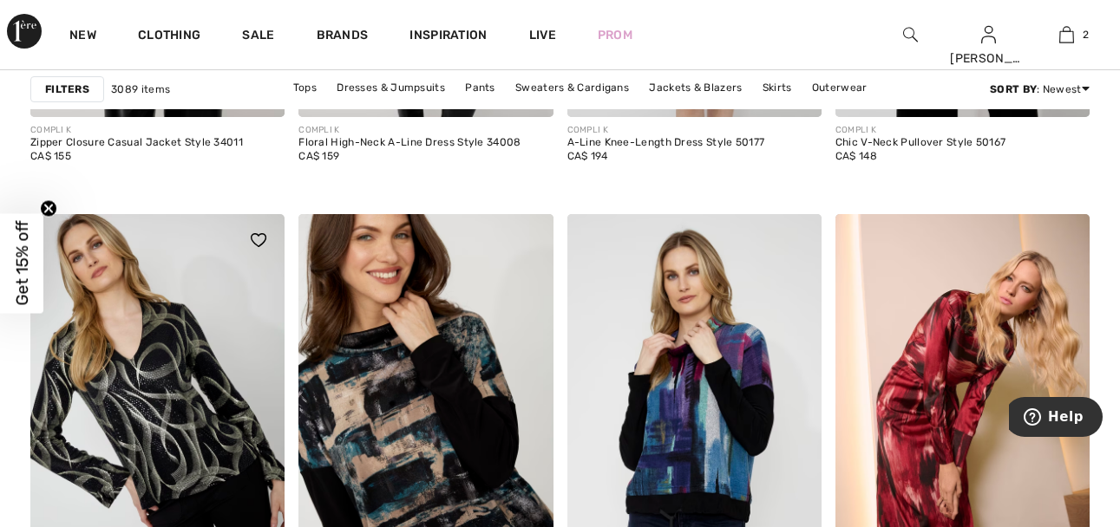
click at [174, 415] on img at bounding box center [157, 405] width 254 height 382
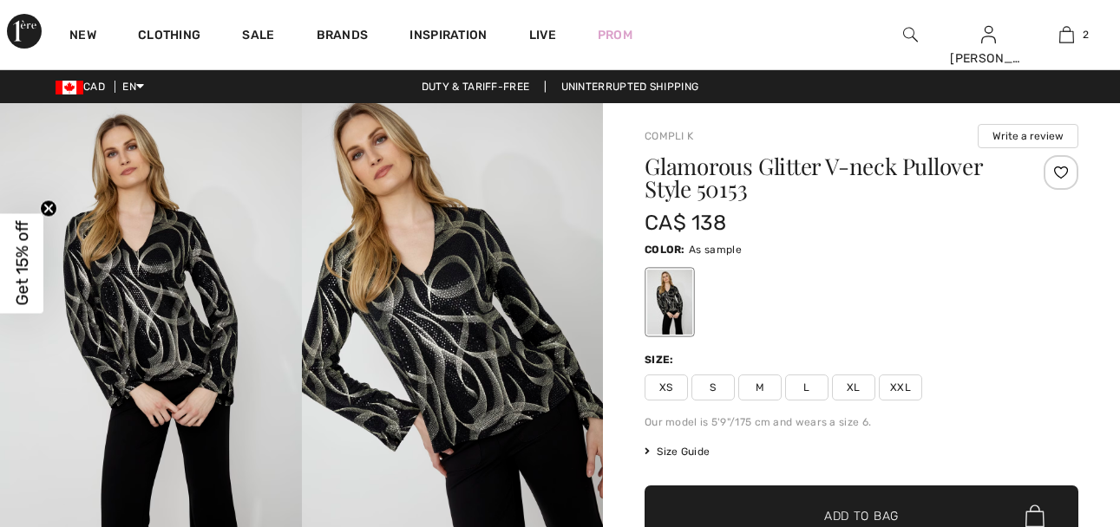
checkbox input "true"
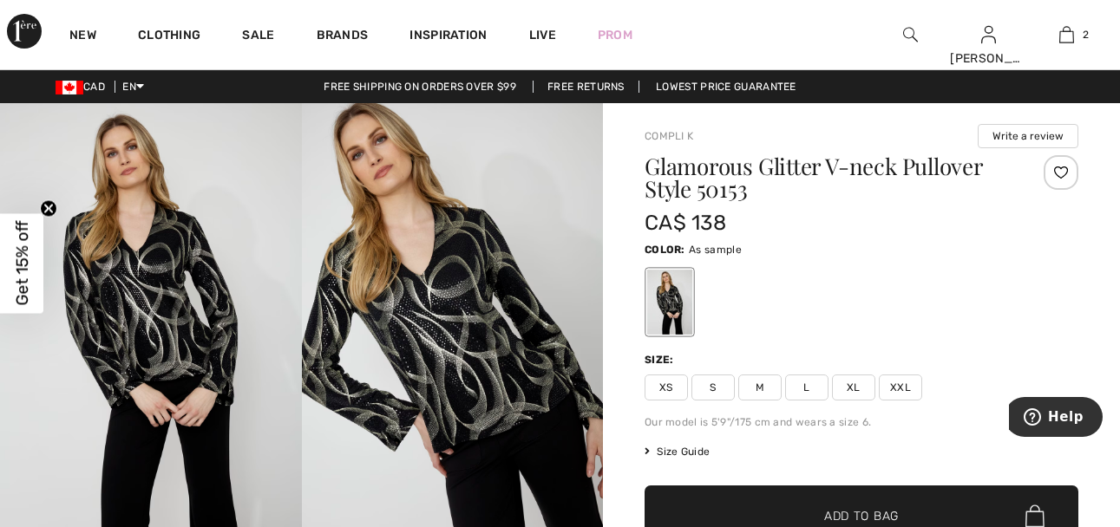
click at [900, 382] on span "XXL" at bounding box center [900, 388] width 43 height 26
click at [879, 514] on span "Add to Bag" at bounding box center [861, 517] width 75 height 18
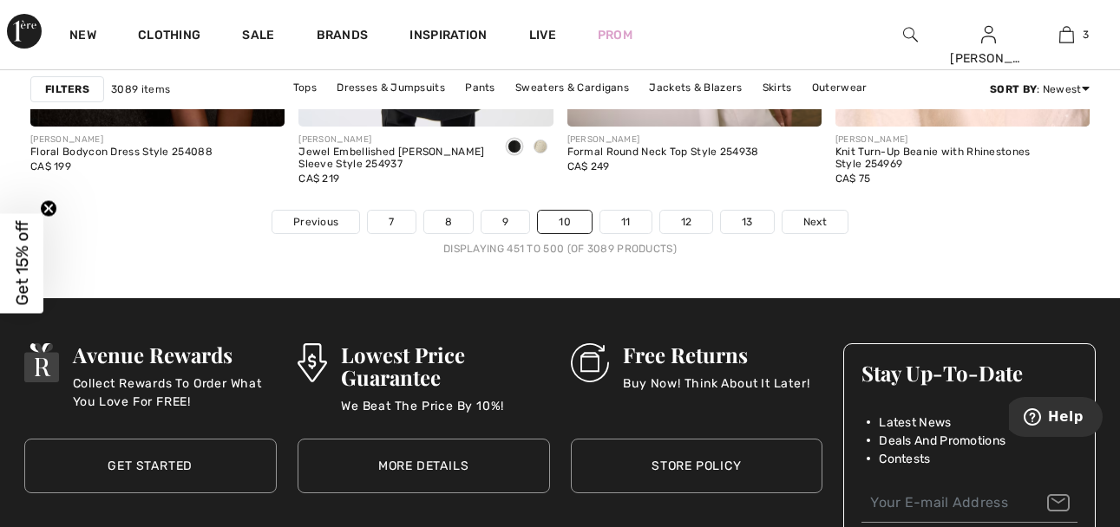
scroll to position [7267, 0]
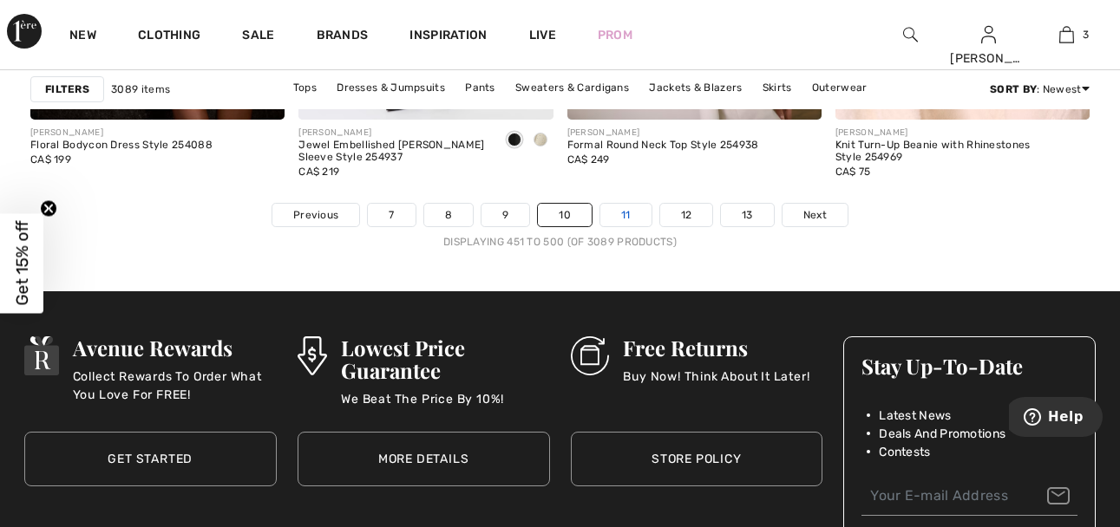
click at [638, 210] on link "11" at bounding box center [625, 215] width 51 height 23
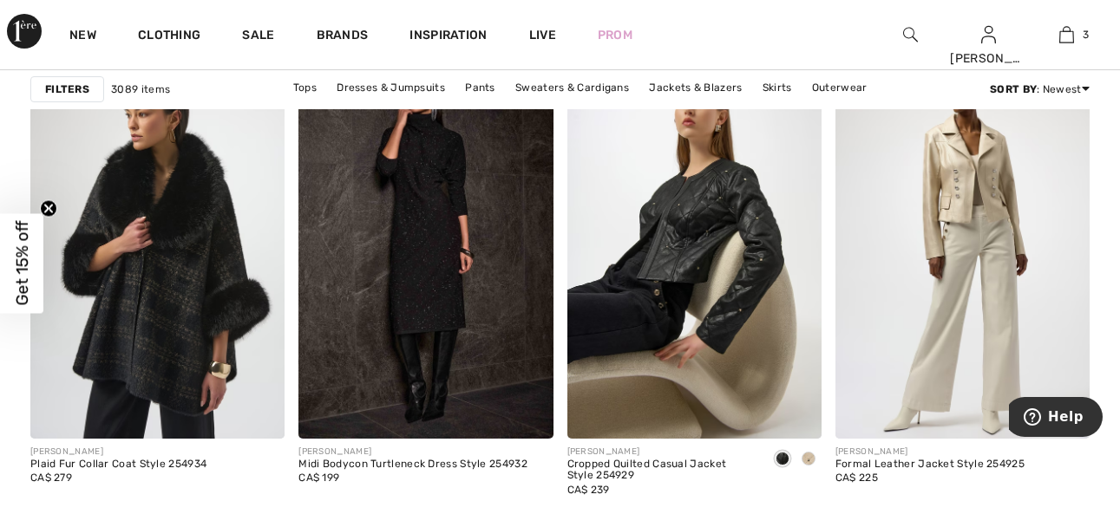
scroll to position [1648, 0]
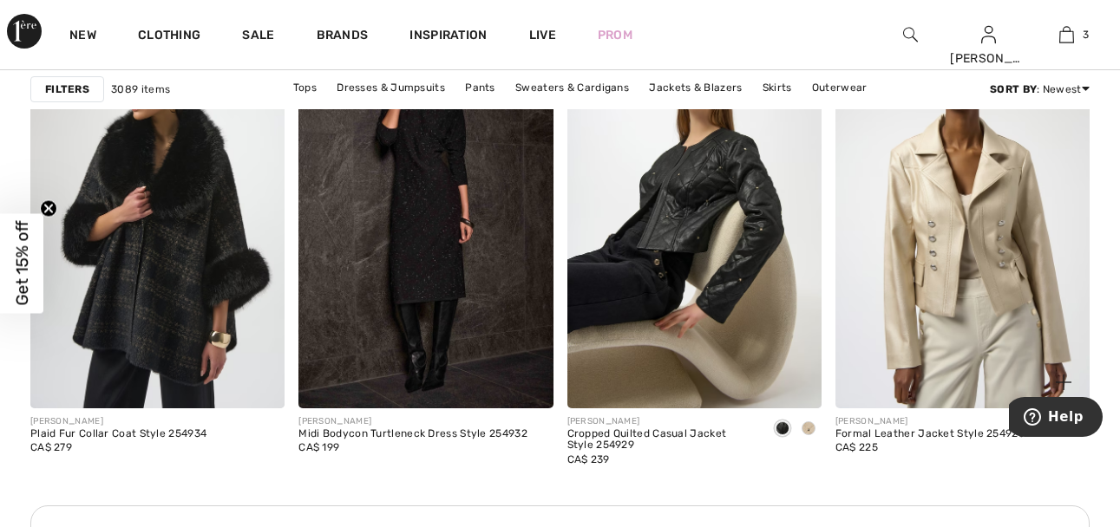
click at [966, 241] on img at bounding box center [962, 218] width 254 height 382
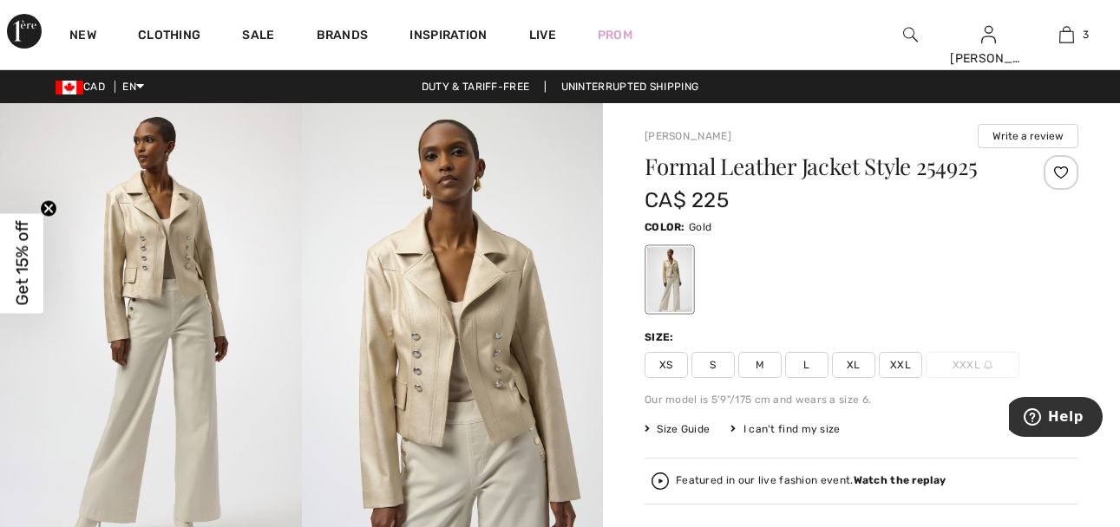
click at [493, 305] on img at bounding box center [453, 329] width 302 height 452
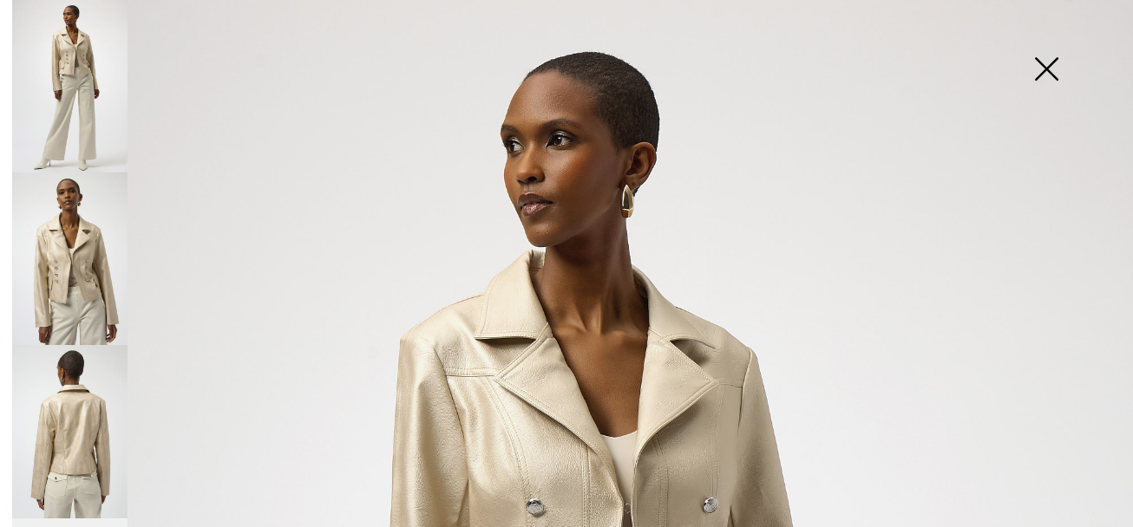
click at [82, 442] on img at bounding box center [69, 431] width 115 height 173
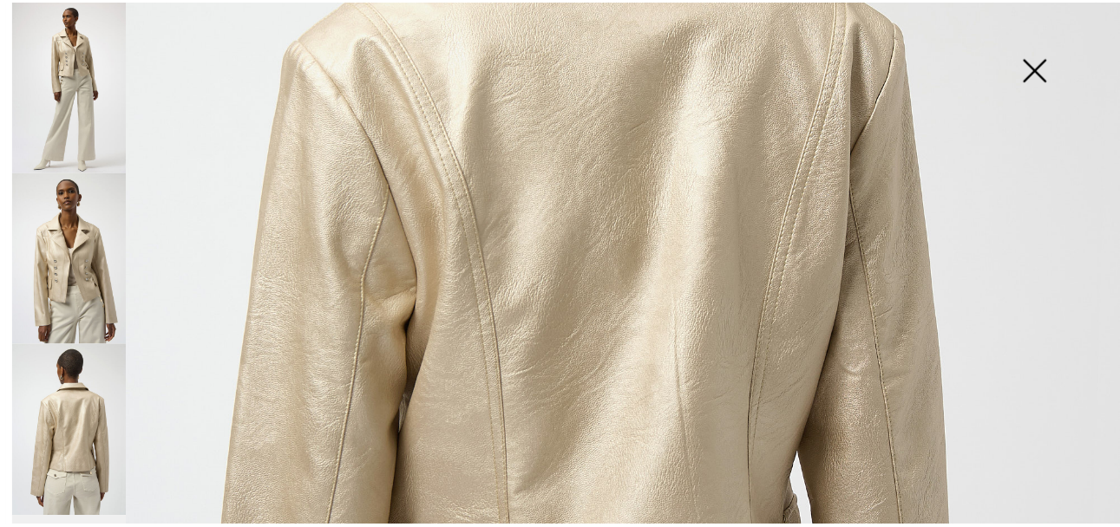
scroll to position [607, 0]
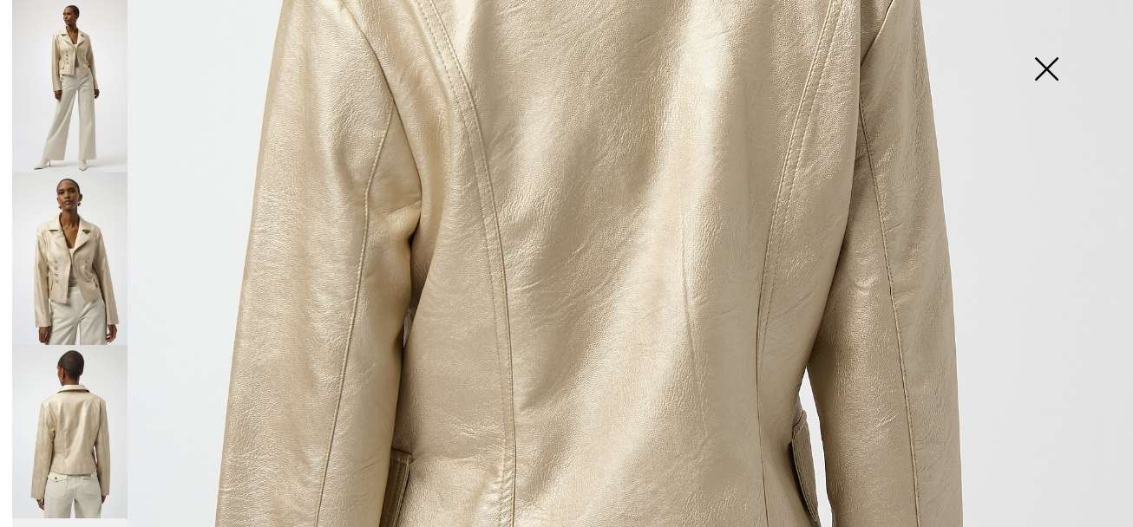
click at [1050, 65] on img at bounding box center [1046, 70] width 87 height 89
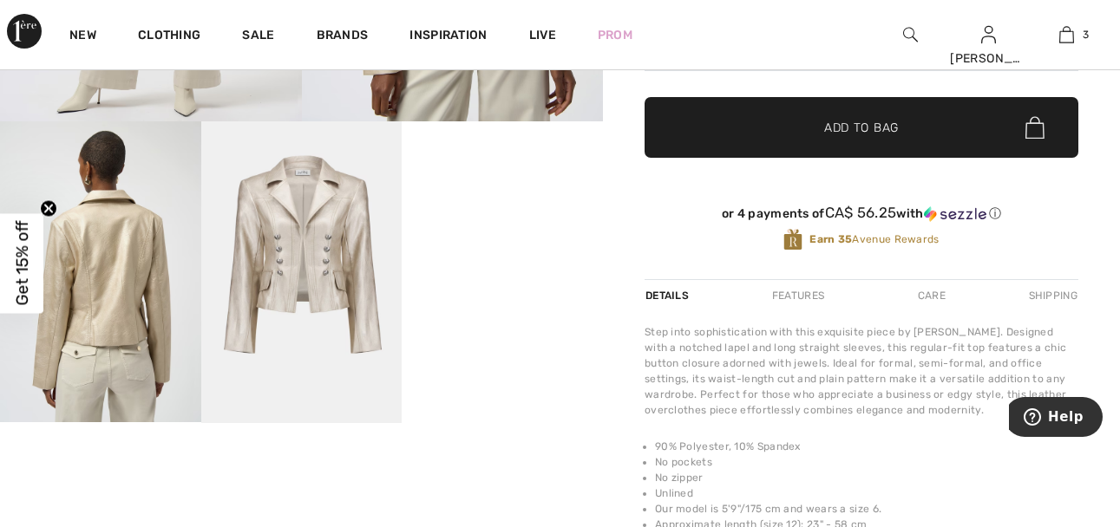
scroll to position [521, 0]
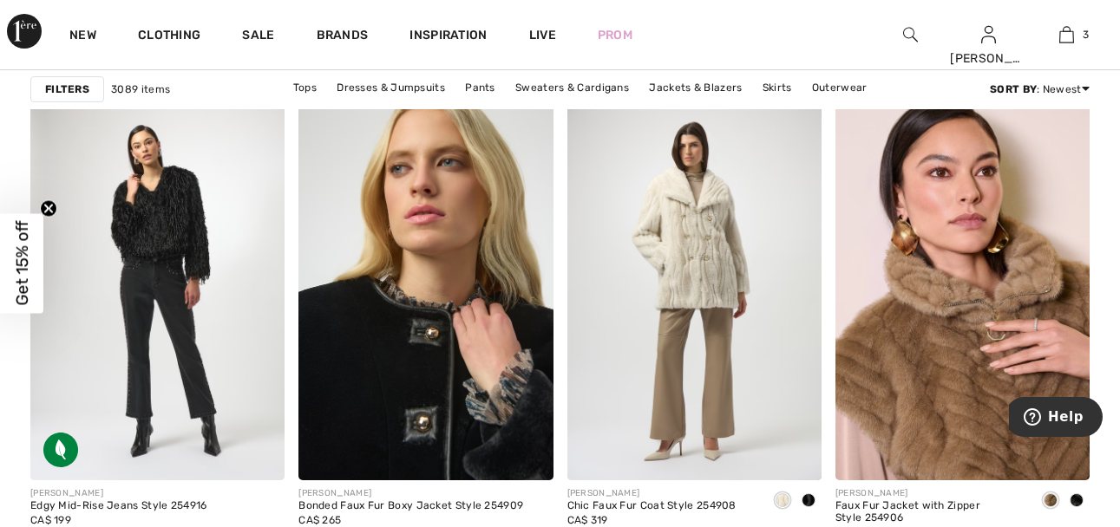
scroll to position [2256, 0]
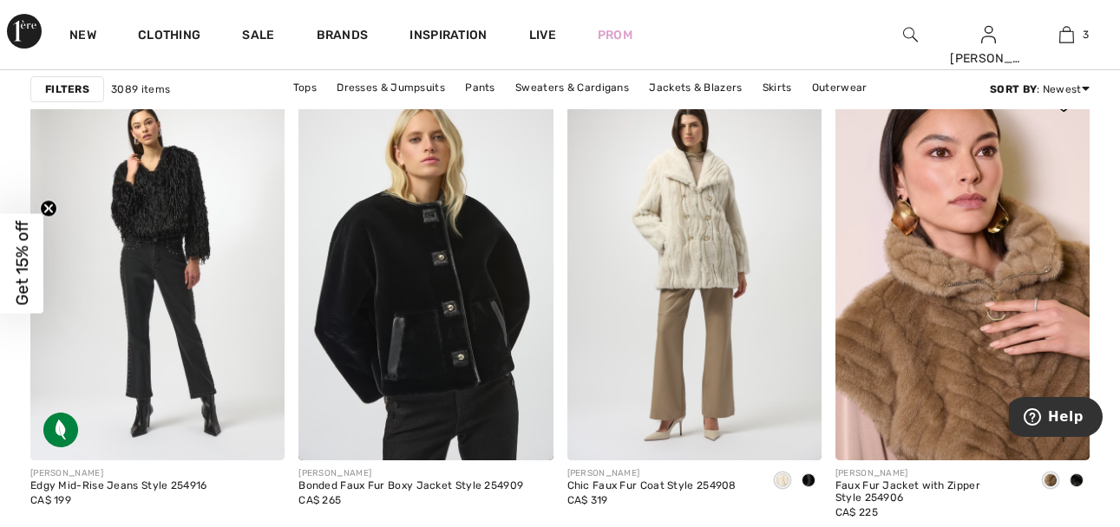
click at [1077, 481] on span at bounding box center [1077, 481] width 14 height 14
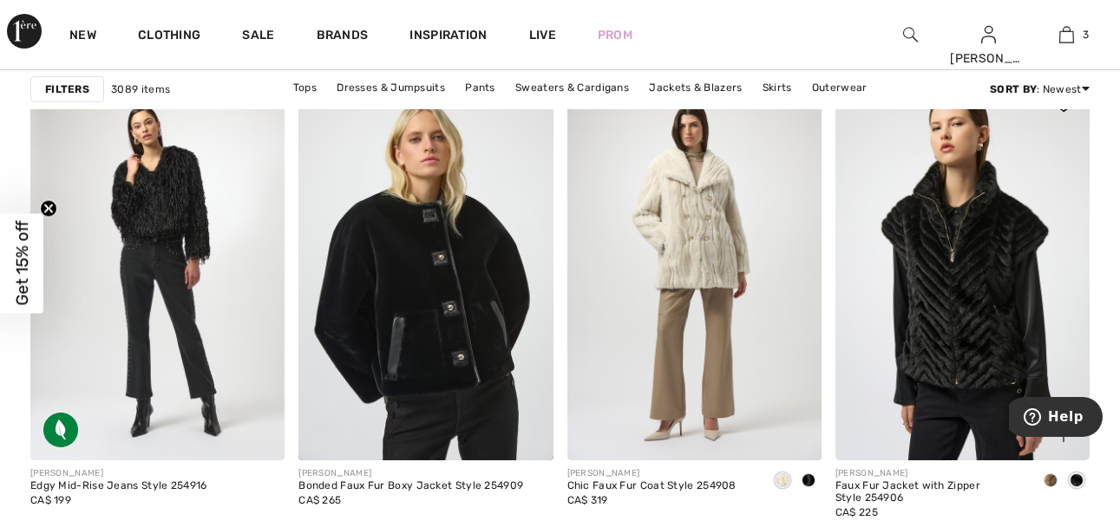
click at [950, 352] on img at bounding box center [962, 270] width 254 height 382
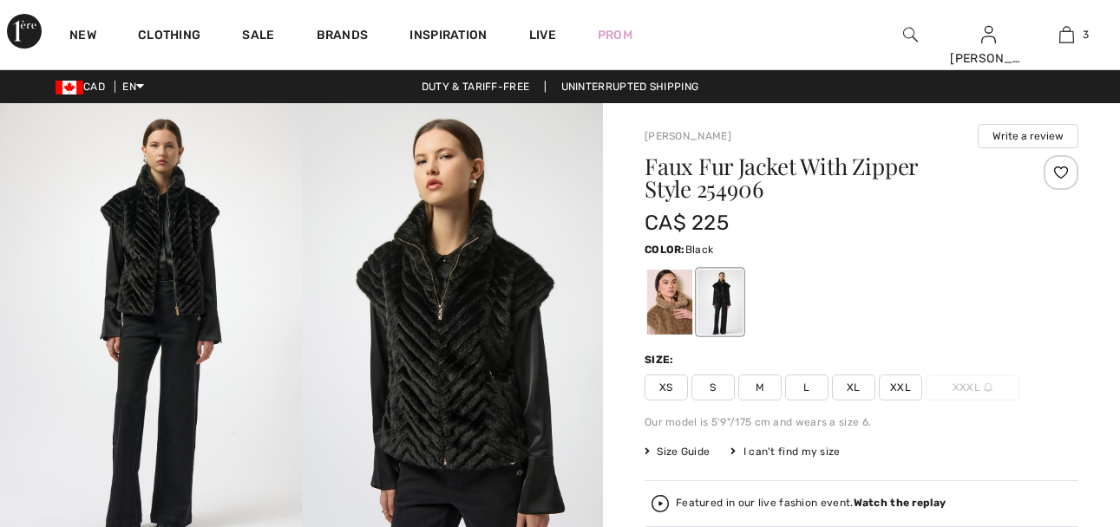
click at [489, 387] on img at bounding box center [453, 329] width 302 height 452
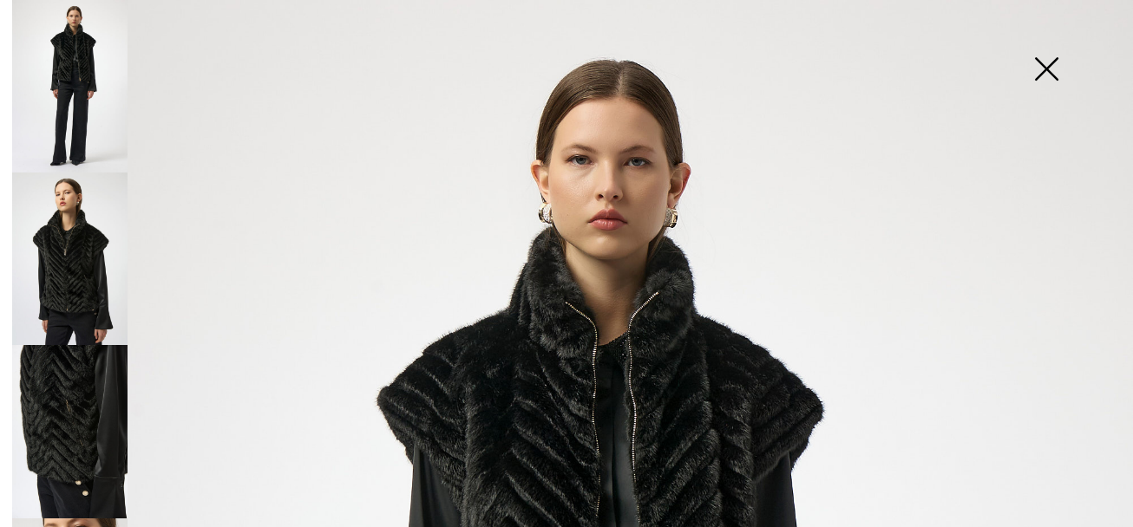
click at [1044, 65] on img at bounding box center [1046, 70] width 87 height 89
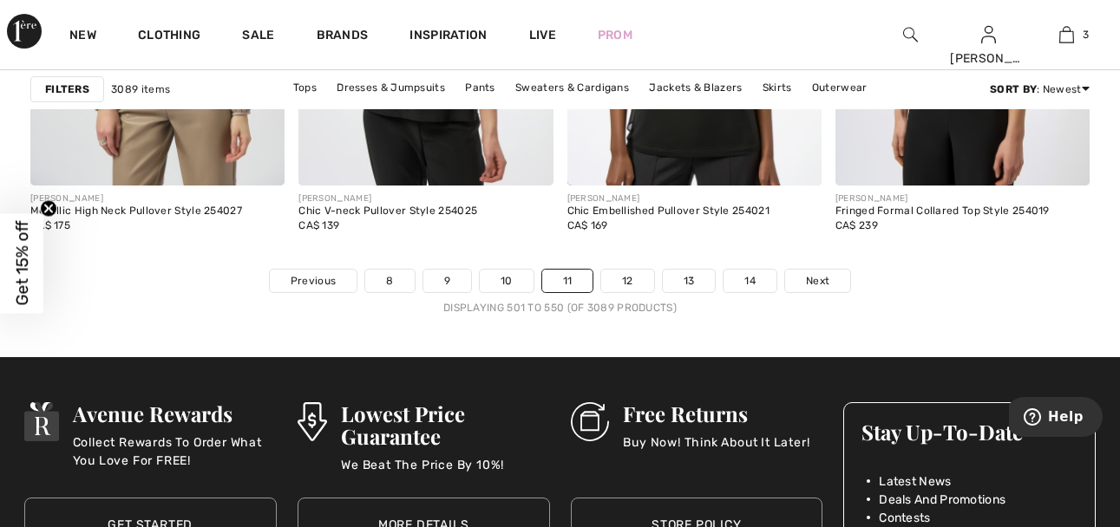
scroll to position [7200, 0]
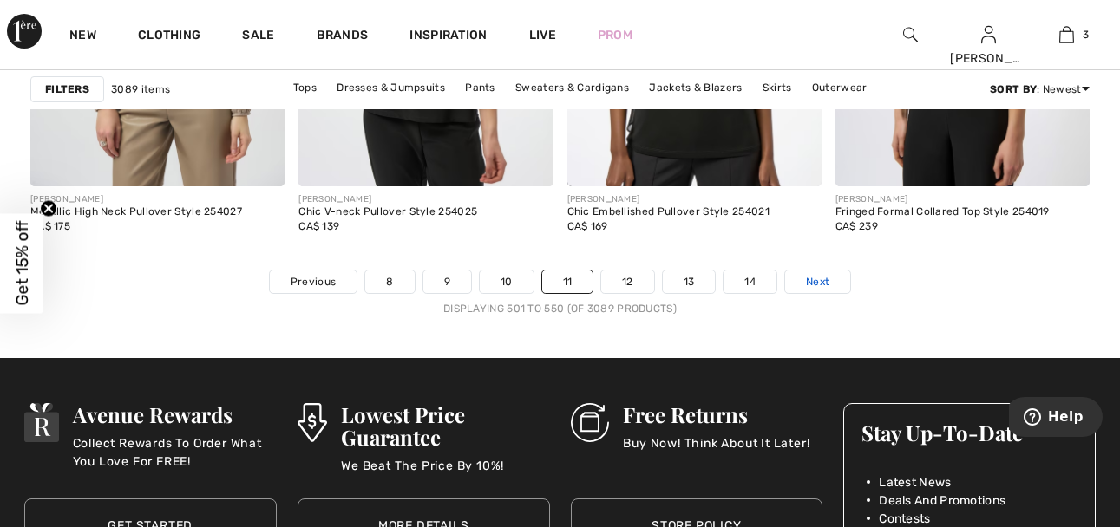
click at [816, 278] on span "Next" at bounding box center [817, 282] width 23 height 16
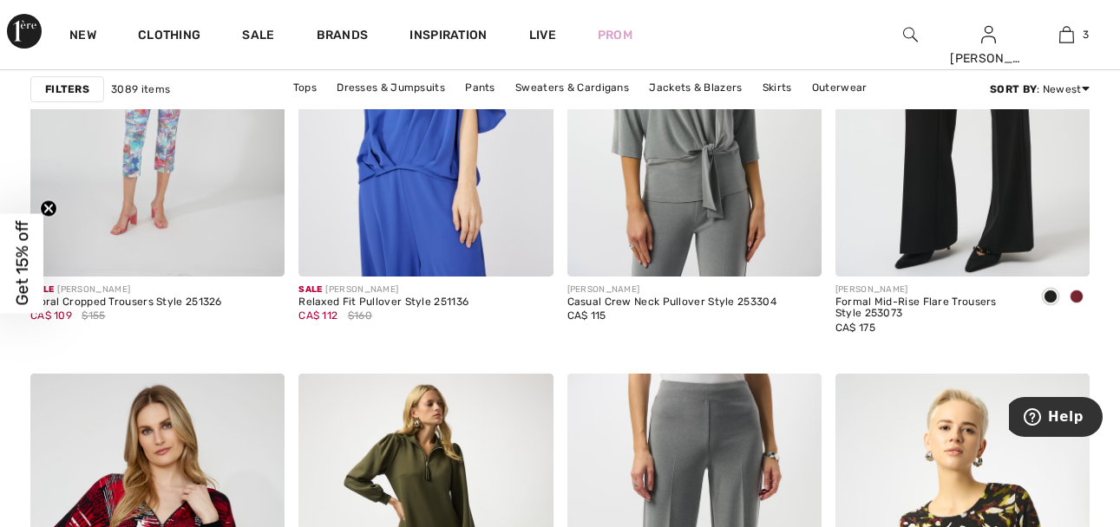
scroll to position [6464, 0]
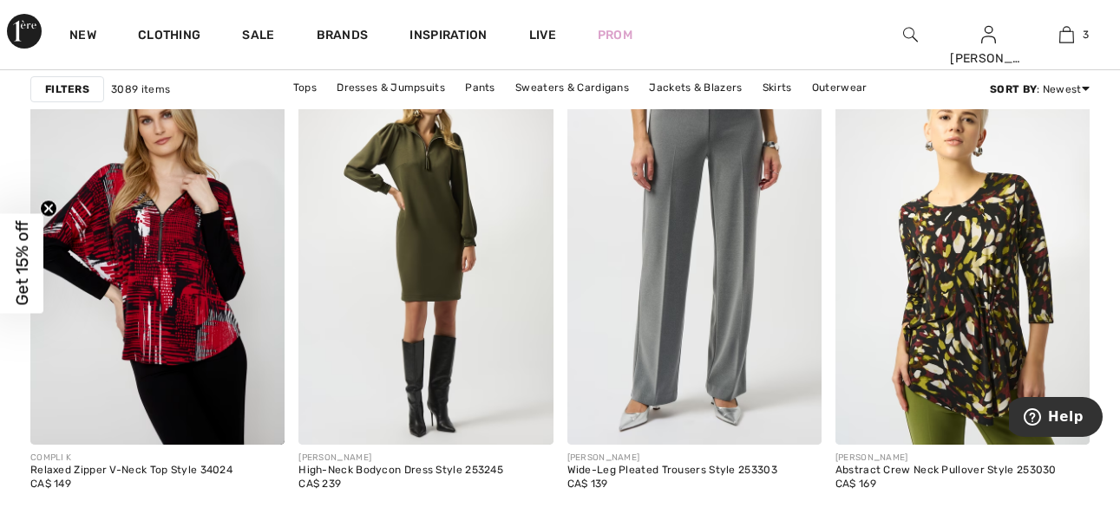
drag, startPoint x: 1114, startPoint y: 418, endPoint x: 1121, endPoint y: 379, distance: 39.7
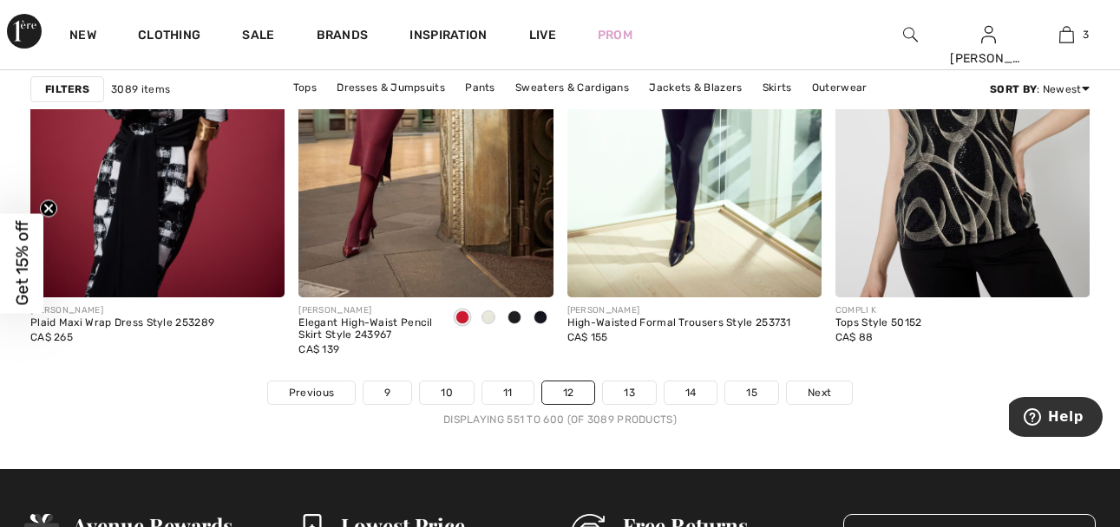
scroll to position [7133, 0]
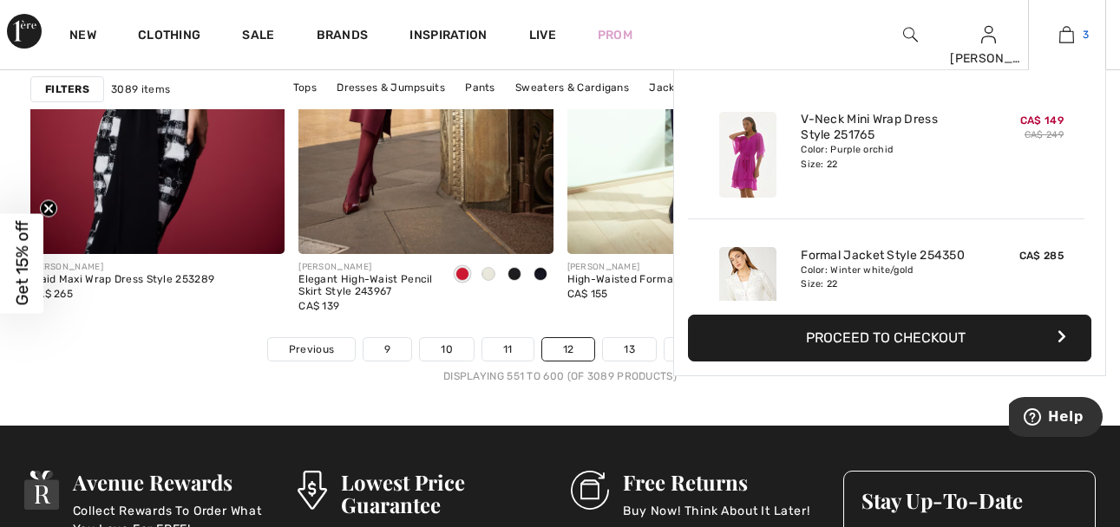
click at [1070, 34] on img at bounding box center [1066, 34] width 15 height 21
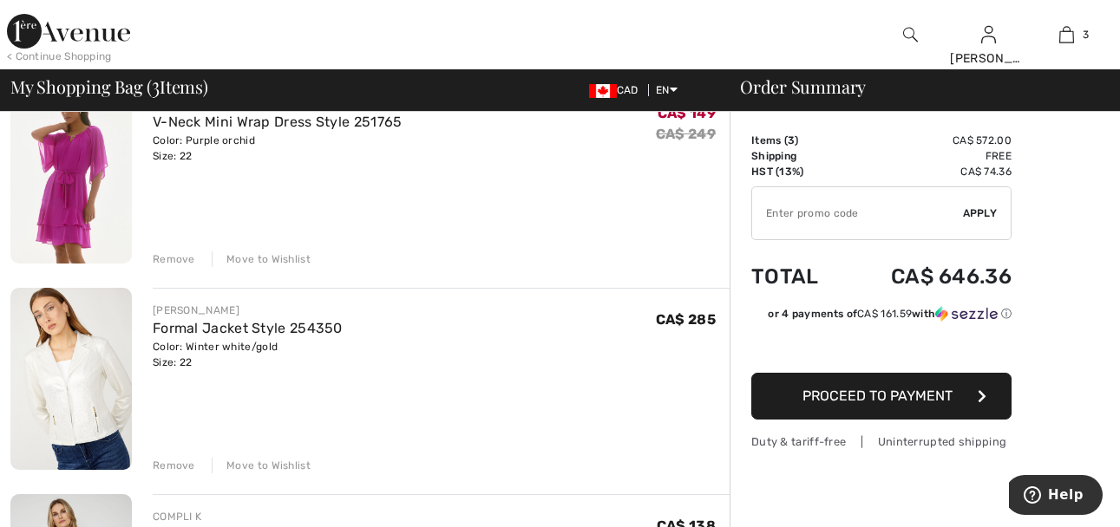
scroll to position [174, 0]
click at [92, 375] on img at bounding box center [70, 378] width 121 height 182
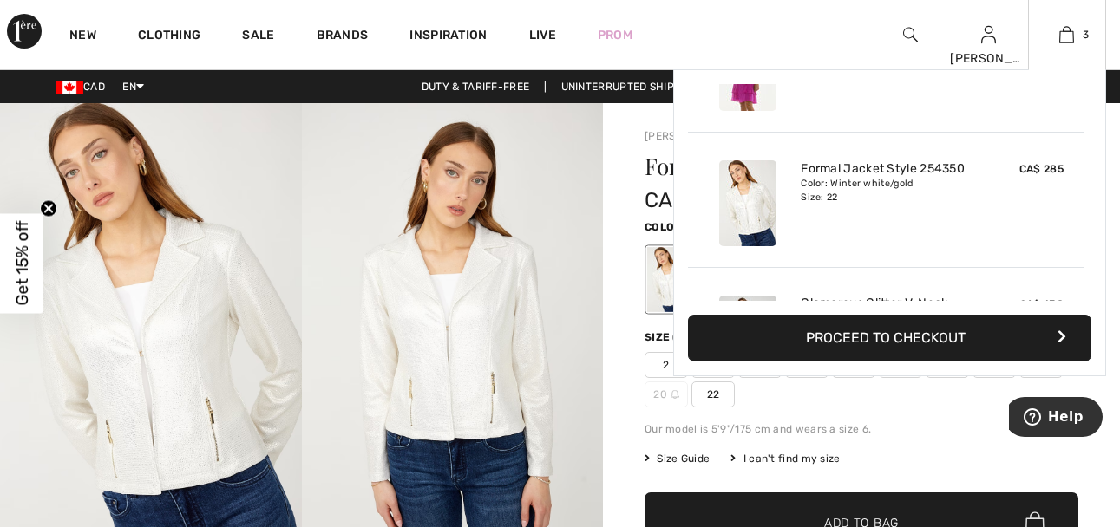
scroll to position [174, 0]
